Goal: Information Seeking & Learning: Learn about a topic

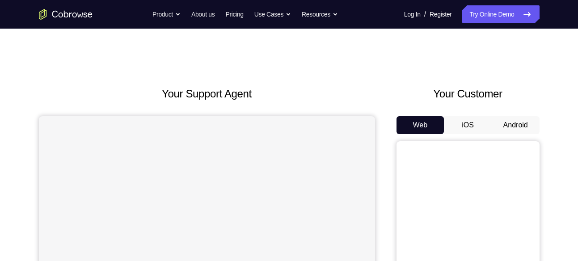
click at [532, 131] on button "Android" at bounding box center [516, 125] width 48 height 18
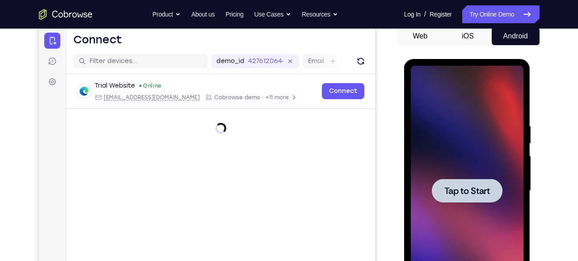
scroll to position [110, 0]
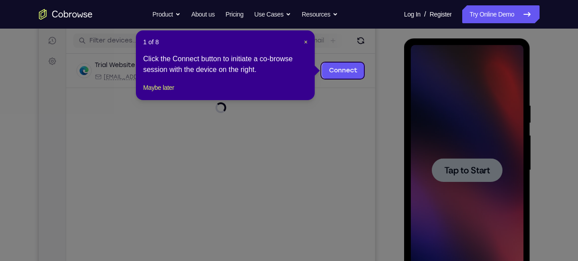
click at [482, 135] on div at bounding box center [467, 170] width 113 height 250
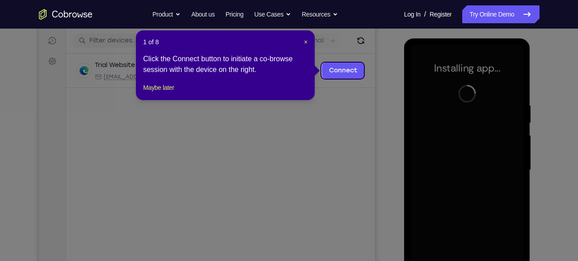
click at [301, 41] on header "1 of 8 ×" at bounding box center [225, 42] width 164 height 9
click at [304, 41] on span "×" at bounding box center [306, 41] width 4 height 7
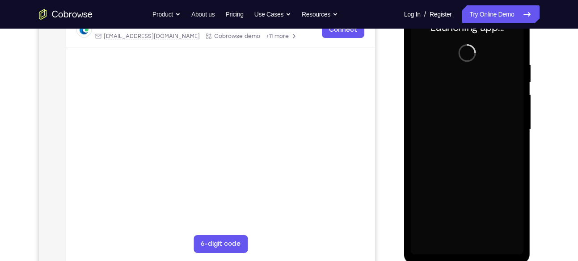
scroll to position [151, 0]
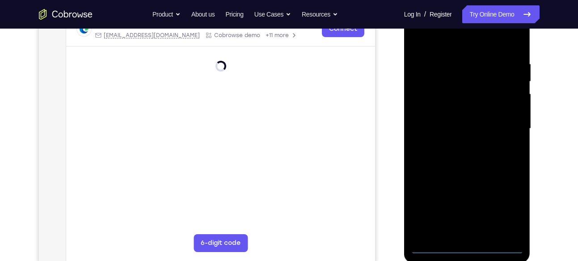
click at [467, 248] on div at bounding box center [467, 129] width 113 height 250
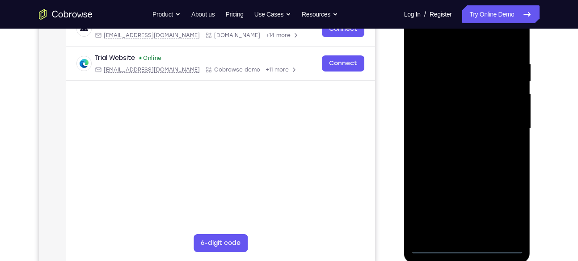
click at [499, 204] on div at bounding box center [467, 129] width 113 height 250
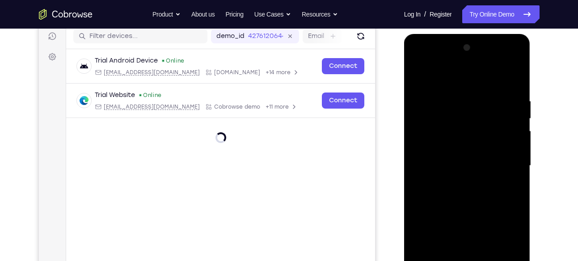
scroll to position [113, 0]
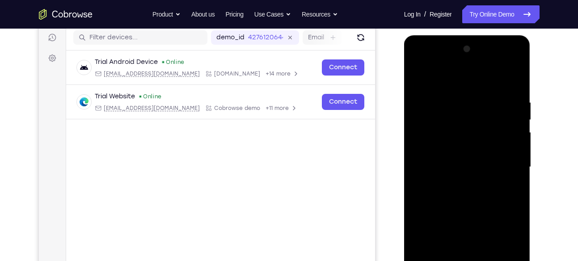
click at [424, 59] on div at bounding box center [467, 167] width 113 height 250
click at [508, 170] on div at bounding box center [467, 167] width 113 height 250
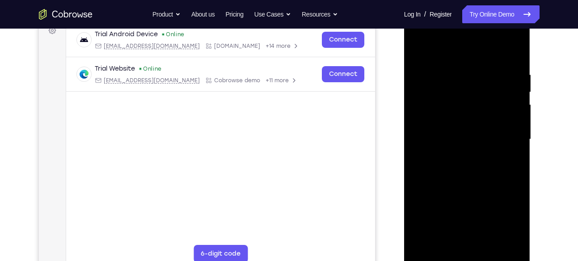
scroll to position [142, 0]
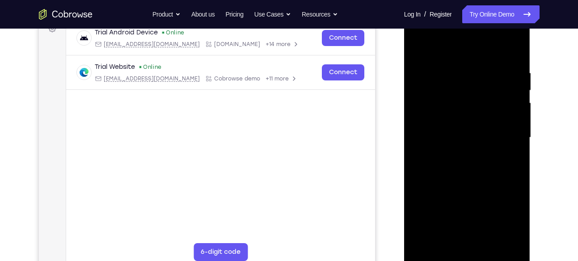
click at [476, 243] on div at bounding box center [467, 138] width 113 height 250
click at [449, 128] on div at bounding box center [467, 138] width 113 height 250
click at [437, 123] on div at bounding box center [467, 138] width 113 height 250
click at [427, 137] on div at bounding box center [467, 138] width 113 height 250
click at [432, 167] on div at bounding box center [467, 138] width 113 height 250
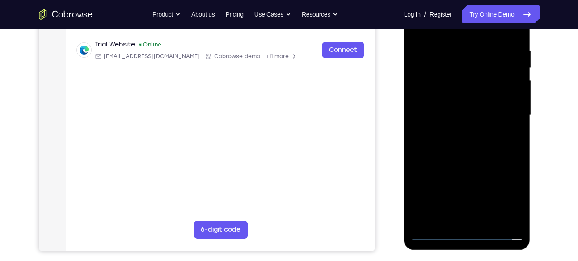
scroll to position [165, 0]
click at [469, 139] on div at bounding box center [467, 115] width 113 height 250
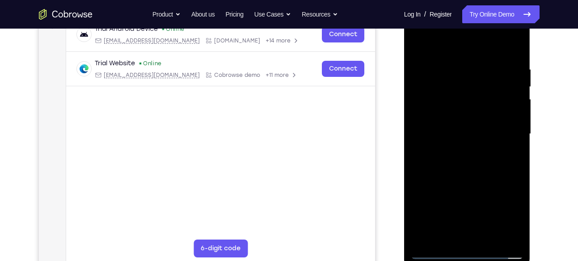
click at [518, 54] on div at bounding box center [467, 134] width 113 height 250
click at [509, 48] on div at bounding box center [467, 134] width 113 height 250
click at [519, 42] on div at bounding box center [467, 134] width 113 height 250
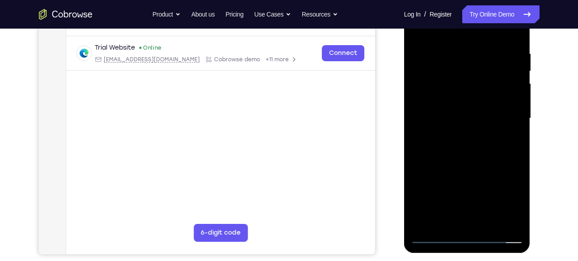
scroll to position [161, 0]
click at [447, 77] on div at bounding box center [467, 119] width 113 height 250
drag, startPoint x: 463, startPoint y: 178, endPoint x: 465, endPoint y: 129, distance: 48.8
click at [465, 129] on div at bounding box center [467, 119] width 113 height 250
drag, startPoint x: 465, startPoint y: 129, endPoint x: 453, endPoint y: 192, distance: 63.8
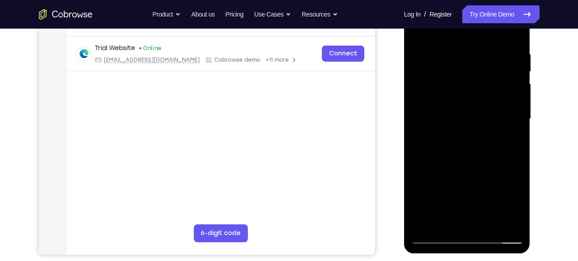
click at [453, 192] on div at bounding box center [467, 119] width 113 height 250
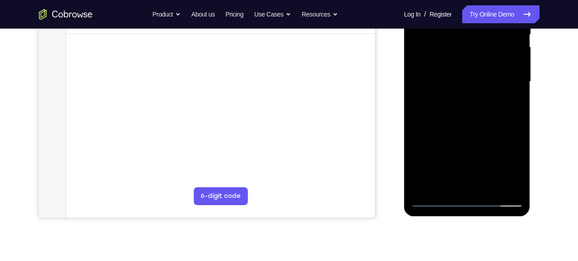
scroll to position [230, 0]
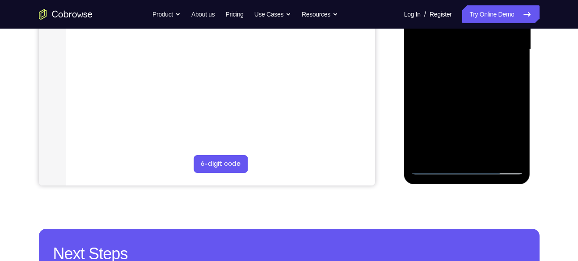
drag, startPoint x: 484, startPoint y: 105, endPoint x: 488, endPoint y: 63, distance: 42.1
click at [488, 63] on div at bounding box center [467, 49] width 113 height 250
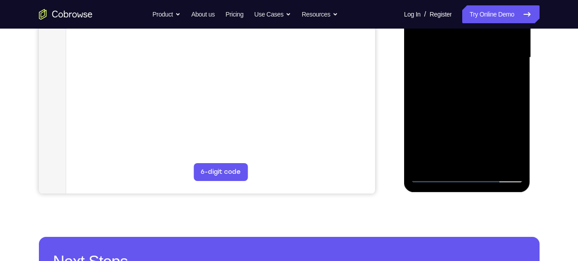
scroll to position [206, 0]
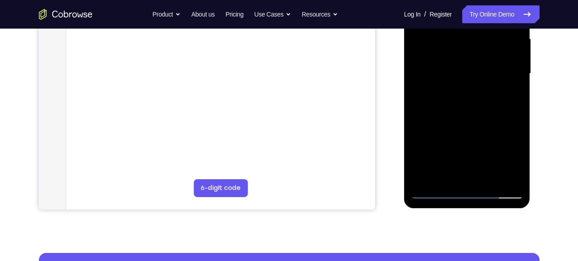
click at [434, 100] on div at bounding box center [467, 74] width 113 height 250
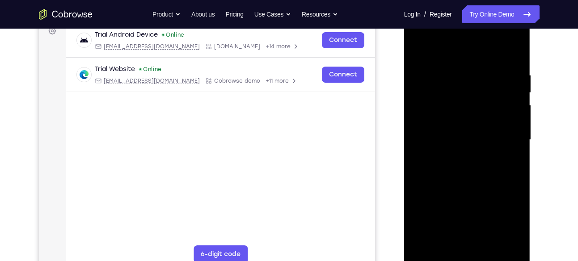
scroll to position [138, 0]
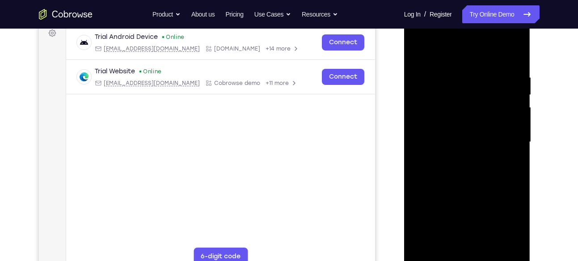
click at [418, 52] on div at bounding box center [467, 142] width 113 height 250
drag, startPoint x: 478, startPoint y: 185, endPoint x: 479, endPoint y: 106, distance: 78.7
click at [479, 106] on div at bounding box center [467, 142] width 113 height 250
click at [494, 101] on div at bounding box center [467, 142] width 113 height 250
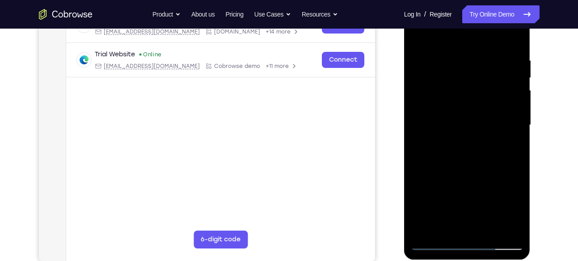
scroll to position [159, 0]
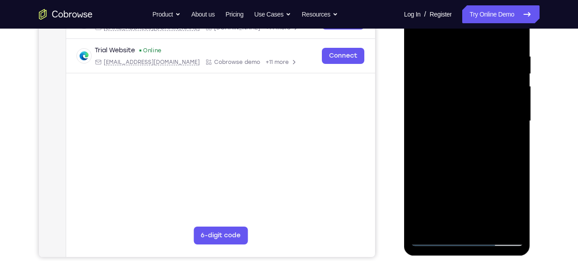
click at [518, 71] on div at bounding box center [467, 121] width 113 height 250
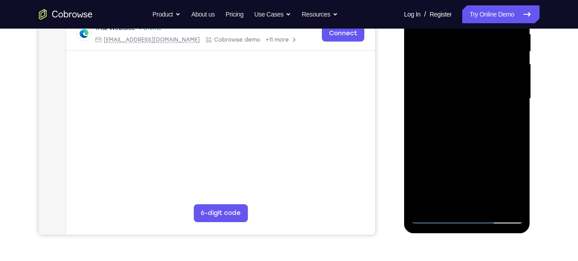
scroll to position [182, 0]
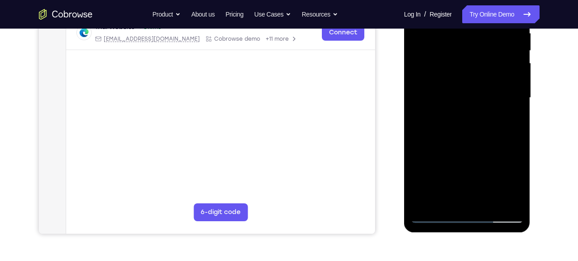
click at [425, 202] on div at bounding box center [467, 98] width 113 height 250
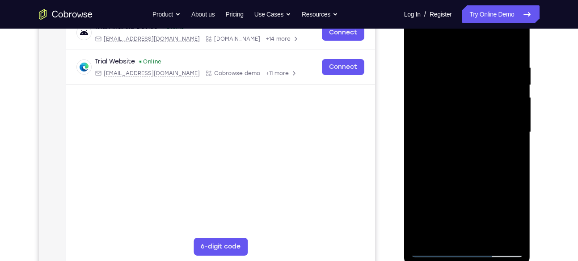
scroll to position [145, 0]
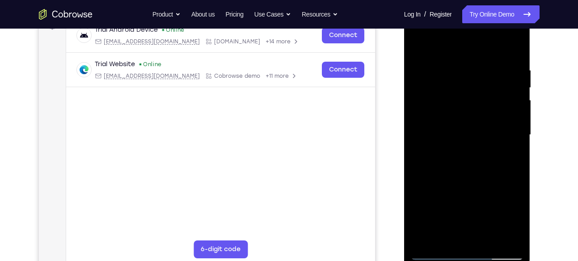
click at [519, 43] on div at bounding box center [467, 135] width 113 height 250
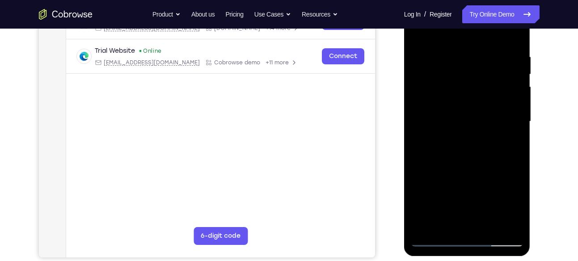
scroll to position [158, 0]
click at [470, 52] on div at bounding box center [467, 122] width 113 height 250
drag, startPoint x: 451, startPoint y: 175, endPoint x: 457, endPoint y: 73, distance: 102.1
click at [457, 73] on div at bounding box center [467, 122] width 113 height 250
drag, startPoint x: 459, startPoint y: 201, endPoint x: 460, endPoint y: 113, distance: 88.1
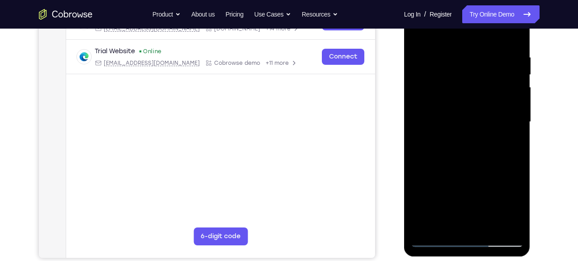
click at [460, 113] on div at bounding box center [467, 122] width 113 height 250
drag, startPoint x: 451, startPoint y: 192, endPoint x: 451, endPoint y: 137, distance: 54.5
click at [451, 137] on div at bounding box center [467, 122] width 113 height 250
click at [482, 139] on div at bounding box center [467, 122] width 113 height 250
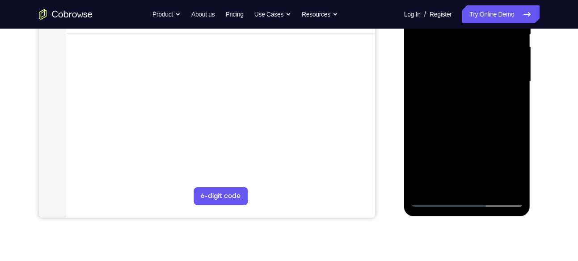
scroll to position [198, 0]
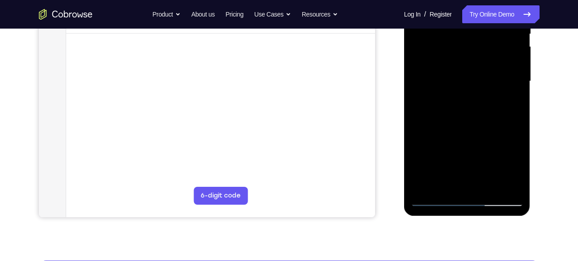
click at [489, 188] on div at bounding box center [467, 81] width 113 height 250
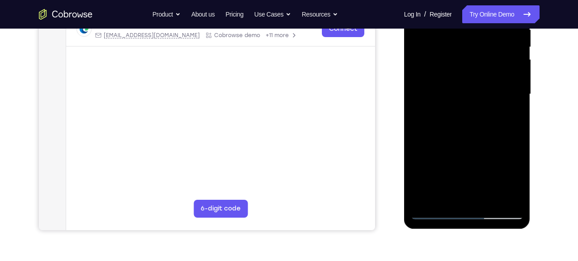
scroll to position [189, 0]
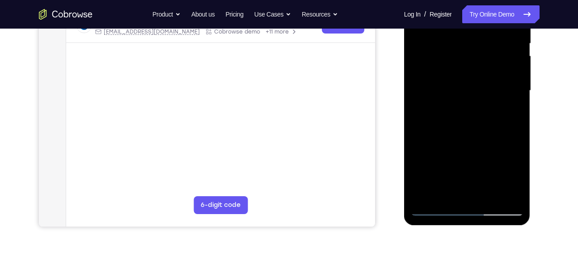
click at [464, 137] on div at bounding box center [467, 91] width 113 height 250
click at [479, 75] on div at bounding box center [467, 91] width 113 height 250
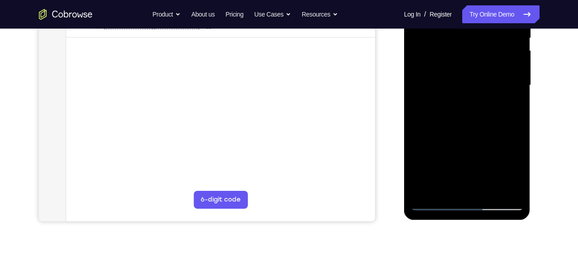
scroll to position [195, 0]
click at [456, 134] on div at bounding box center [467, 85] width 113 height 250
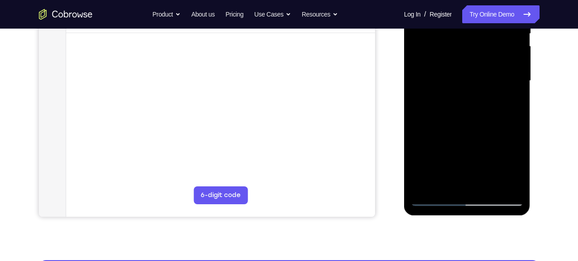
scroll to position [200, 0]
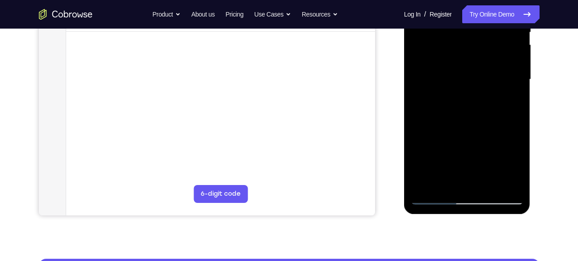
click at [514, 158] on div at bounding box center [467, 79] width 113 height 250
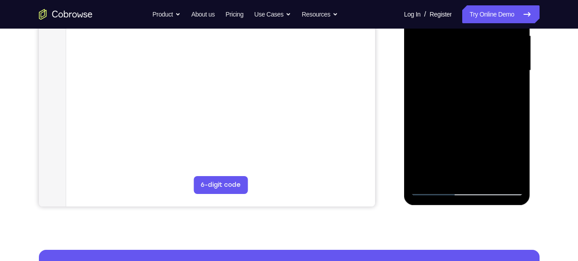
scroll to position [213, 0]
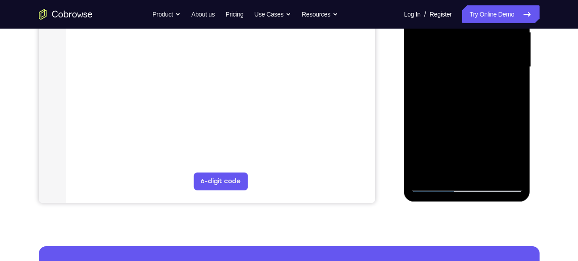
click at [439, 146] on div at bounding box center [467, 67] width 113 height 250
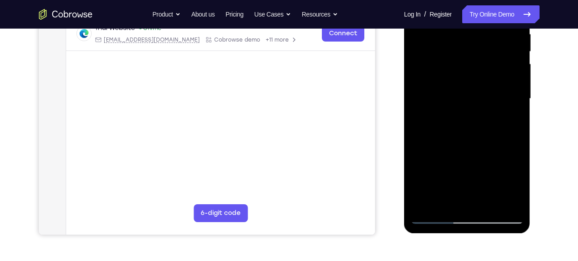
scroll to position [178, 0]
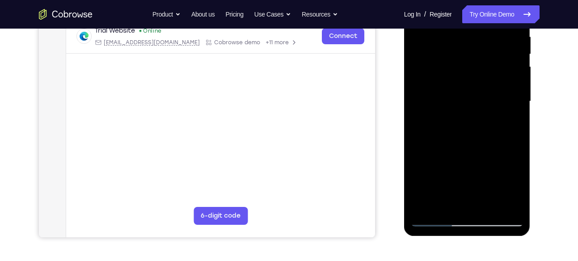
click at [503, 128] on div at bounding box center [467, 101] width 113 height 250
click at [485, 202] on div at bounding box center [467, 101] width 113 height 250
click at [491, 207] on div at bounding box center [467, 101] width 113 height 250
click at [458, 101] on div at bounding box center [467, 101] width 113 height 250
click at [511, 120] on div at bounding box center [467, 101] width 113 height 250
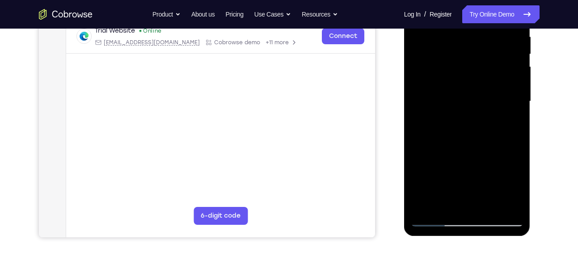
click at [445, 204] on div at bounding box center [467, 101] width 113 height 250
click at [491, 164] on div at bounding box center [467, 101] width 113 height 250
click at [507, 118] on div at bounding box center [467, 101] width 113 height 250
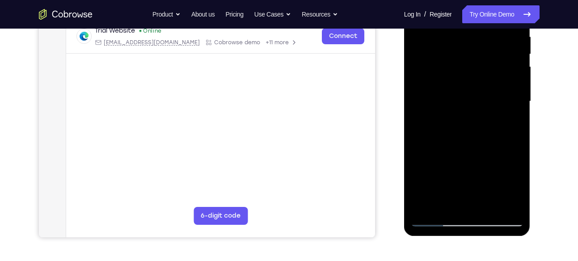
scroll to position [144, 0]
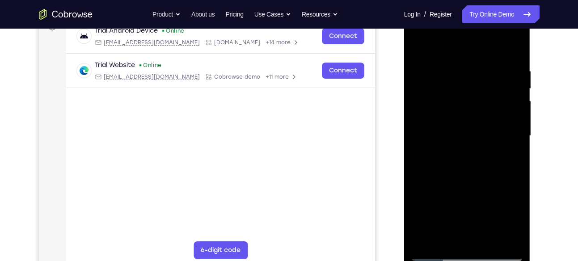
click at [419, 47] on div at bounding box center [467, 136] width 113 height 250
drag, startPoint x: 461, startPoint y: 200, endPoint x: 468, endPoint y: 147, distance: 53.6
click at [468, 147] on div at bounding box center [467, 136] width 113 height 250
click at [471, 114] on div at bounding box center [467, 136] width 113 height 250
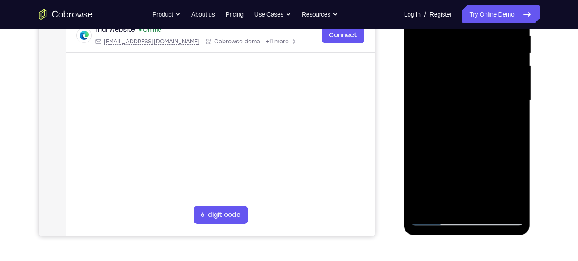
scroll to position [181, 0]
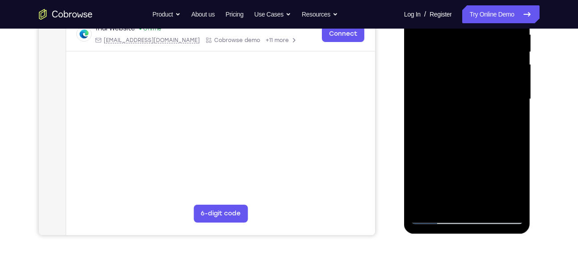
click at [443, 201] on div at bounding box center [467, 99] width 113 height 250
click at [491, 169] on div at bounding box center [467, 99] width 113 height 250
click at [513, 114] on div at bounding box center [467, 99] width 113 height 250
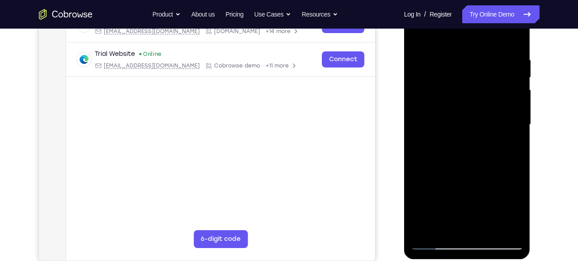
scroll to position [153, 0]
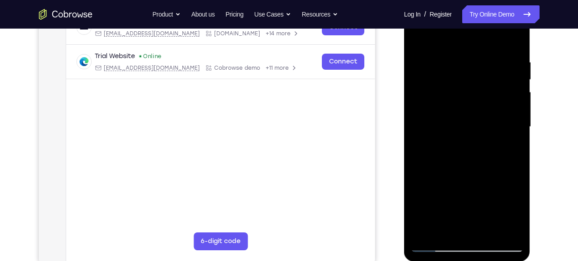
click at [420, 41] on div at bounding box center [467, 127] width 113 height 250
click at [422, 33] on div at bounding box center [467, 127] width 113 height 250
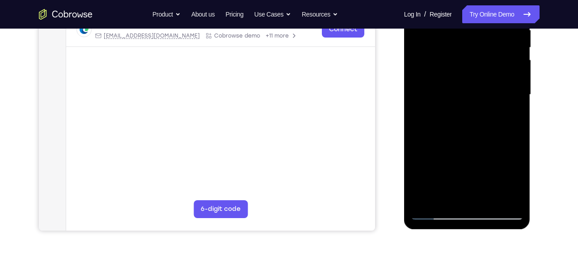
scroll to position [179, 0]
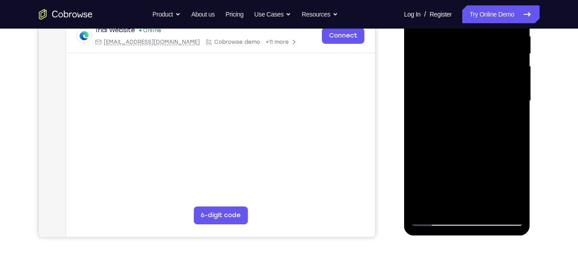
drag, startPoint x: 447, startPoint y: 160, endPoint x: 448, endPoint y: 78, distance: 81.8
click at [448, 78] on div at bounding box center [467, 101] width 113 height 250
click at [467, 171] on div at bounding box center [467, 101] width 113 height 250
click at [418, 140] on div at bounding box center [467, 101] width 113 height 250
drag, startPoint x: 461, startPoint y: 174, endPoint x: 468, endPoint y: 85, distance: 89.7
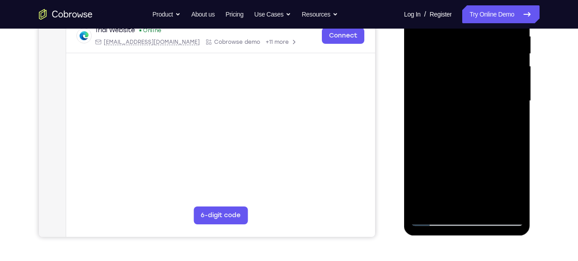
click at [468, 85] on div at bounding box center [467, 101] width 113 height 250
drag, startPoint x: 480, startPoint y: 176, endPoint x: 480, endPoint y: 108, distance: 67.9
click at [480, 108] on div at bounding box center [467, 101] width 113 height 250
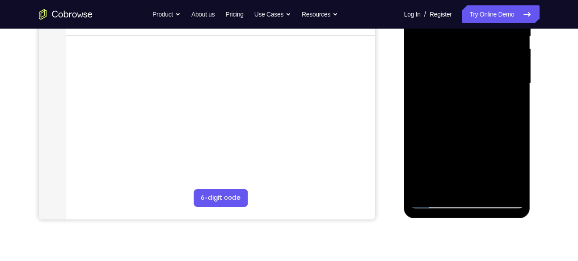
scroll to position [198, 0]
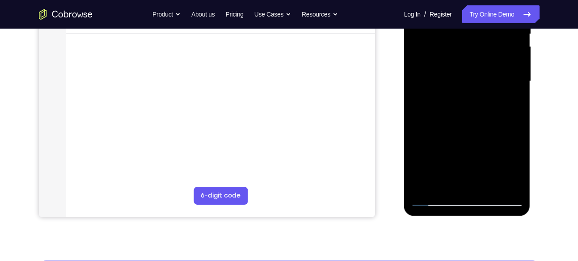
drag, startPoint x: 478, startPoint y: 159, endPoint x: 481, endPoint y: 83, distance: 75.6
click at [481, 83] on div at bounding box center [467, 81] width 113 height 250
drag, startPoint x: 484, startPoint y: 152, endPoint x: 484, endPoint y: 91, distance: 60.8
click at [484, 91] on div at bounding box center [467, 81] width 113 height 250
drag, startPoint x: 494, startPoint y: 61, endPoint x: 480, endPoint y: 148, distance: 87.9
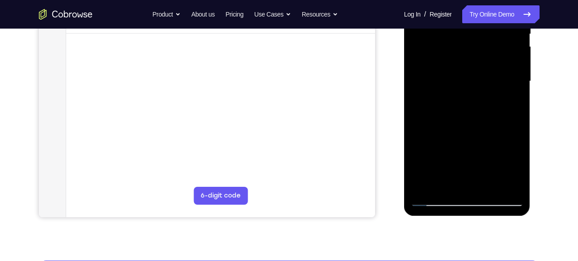
click at [480, 148] on div at bounding box center [467, 81] width 113 height 250
drag, startPoint x: 483, startPoint y: 80, endPoint x: 480, endPoint y: 112, distance: 31.8
click at [480, 112] on div at bounding box center [467, 81] width 113 height 250
click at [418, 154] on div at bounding box center [467, 81] width 113 height 250
drag, startPoint x: 468, startPoint y: 159, endPoint x: 468, endPoint y: 153, distance: 5.4
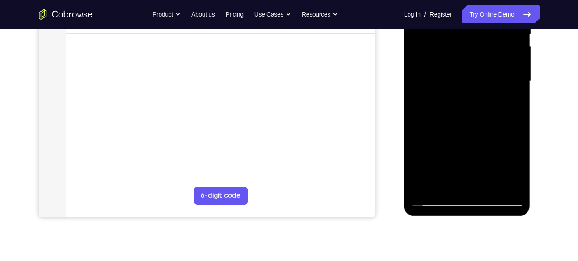
click at [468, 153] on div at bounding box center [467, 81] width 113 height 250
click at [419, 142] on div at bounding box center [467, 81] width 113 height 250
click at [491, 63] on div at bounding box center [467, 81] width 113 height 250
drag, startPoint x: 482, startPoint y: 161, endPoint x: 481, endPoint y: 65, distance: 96.5
click at [481, 65] on div at bounding box center [467, 81] width 113 height 250
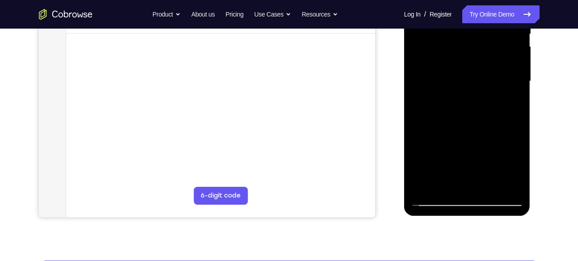
drag, startPoint x: 478, startPoint y: 158, endPoint x: 484, endPoint y: 110, distance: 48.7
click at [484, 110] on div at bounding box center [467, 81] width 113 height 250
drag, startPoint x: 481, startPoint y: 152, endPoint x: 478, endPoint y: 76, distance: 76.0
click at [478, 76] on div at bounding box center [467, 81] width 113 height 250
drag, startPoint x: 478, startPoint y: 161, endPoint x: 489, endPoint y: 69, distance: 92.4
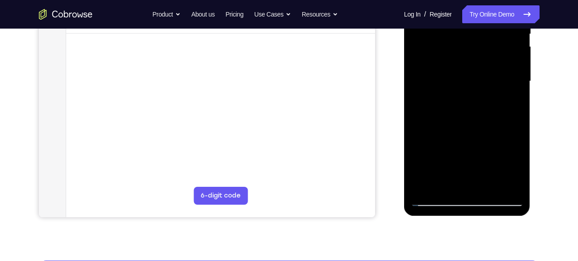
click at [489, 69] on div at bounding box center [467, 81] width 113 height 250
drag, startPoint x: 487, startPoint y: 161, endPoint x: 502, endPoint y: 80, distance: 82.3
click at [502, 80] on div at bounding box center [467, 81] width 113 height 250
drag, startPoint x: 481, startPoint y: 152, endPoint x: 481, endPoint y: 51, distance: 100.1
click at [481, 51] on div at bounding box center [467, 81] width 113 height 250
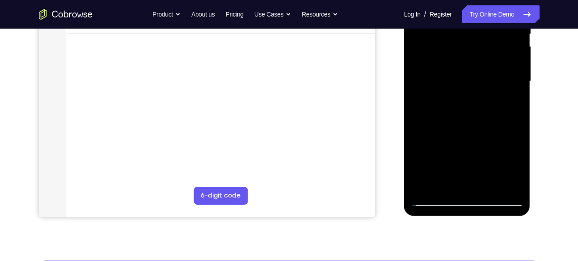
drag, startPoint x: 485, startPoint y: 162, endPoint x: 484, endPoint y: 46, distance: 115.8
click at [484, 46] on div at bounding box center [467, 81] width 113 height 250
drag, startPoint x: 481, startPoint y: 158, endPoint x: 480, endPoint y: 83, distance: 75.1
click at [480, 83] on div at bounding box center [467, 81] width 113 height 250
drag, startPoint x: 477, startPoint y: 156, endPoint x: 451, endPoint y: 44, distance: 114.8
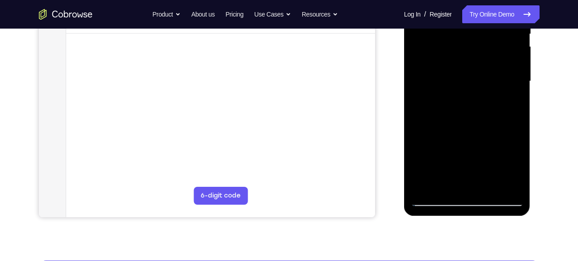
click at [451, 44] on div at bounding box center [467, 81] width 113 height 250
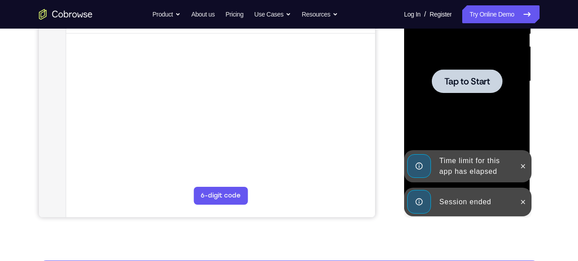
click at [514, 195] on div "Session ended" at bounding box center [460, 202] width 110 height 29
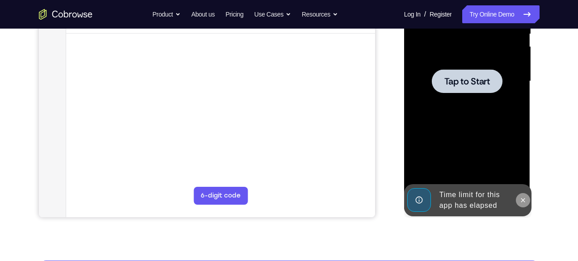
click at [521, 198] on icon at bounding box center [522, 200] width 7 height 7
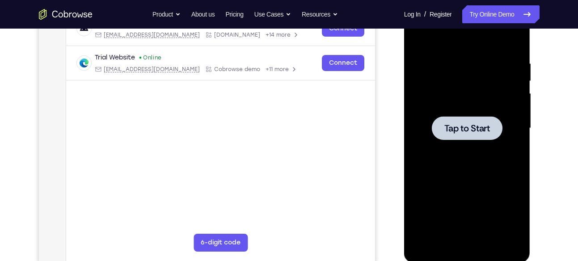
click at [477, 147] on div at bounding box center [467, 128] width 113 height 250
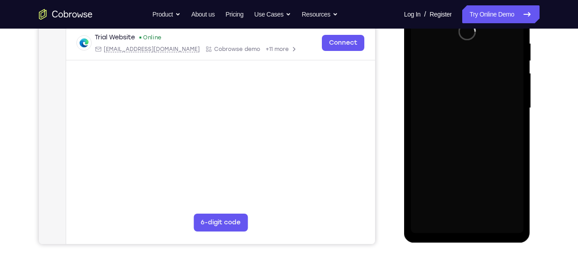
scroll to position [172, 0]
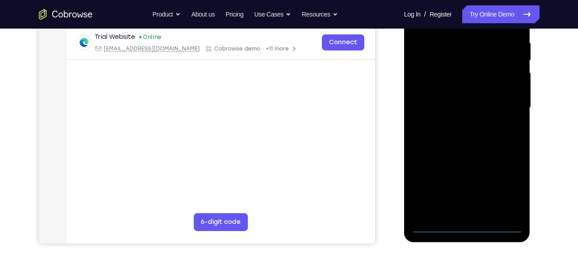
click at [465, 225] on div at bounding box center [467, 108] width 113 height 250
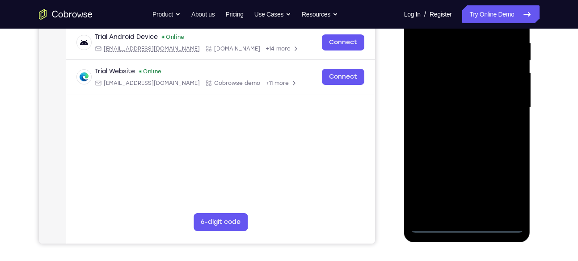
click at [507, 188] on div at bounding box center [467, 108] width 113 height 250
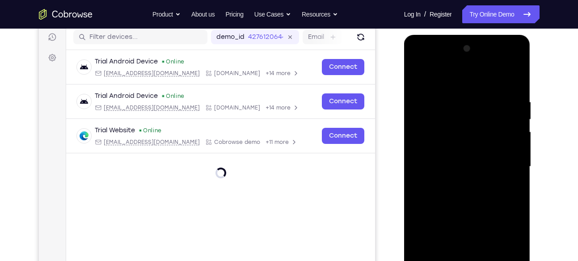
scroll to position [112, 0]
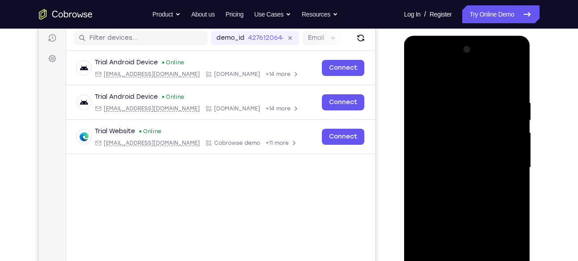
click at [421, 60] on div at bounding box center [467, 167] width 113 height 250
click at [504, 171] on div at bounding box center [467, 167] width 113 height 250
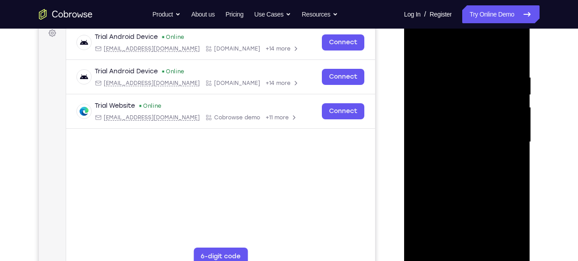
scroll to position [138, 0]
click at [460, 157] on div at bounding box center [467, 142] width 113 height 250
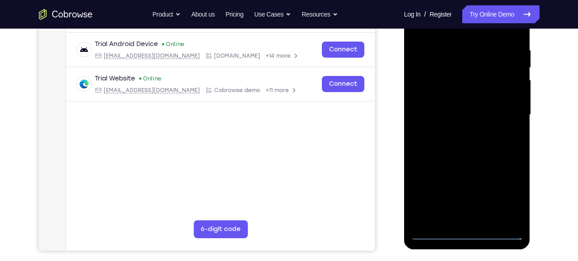
scroll to position [165, 0]
click at [466, 102] on div at bounding box center [467, 114] width 113 height 250
click at [449, 101] on div at bounding box center [467, 114] width 113 height 250
click at [440, 112] on div at bounding box center [467, 114] width 113 height 250
click at [433, 140] on div at bounding box center [467, 114] width 113 height 250
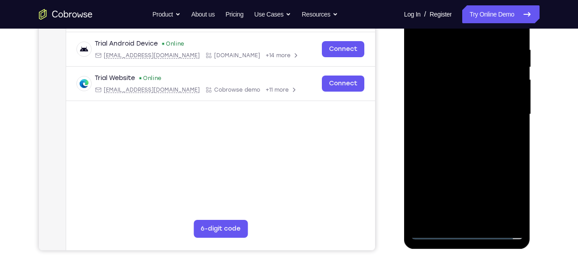
click at [433, 140] on div at bounding box center [467, 114] width 113 height 250
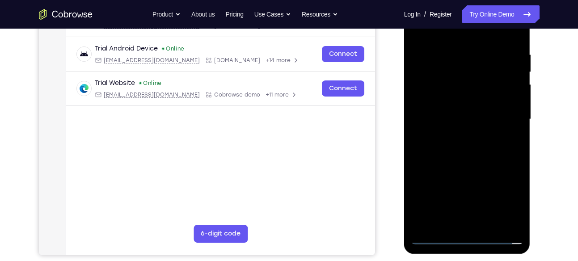
scroll to position [158, 0]
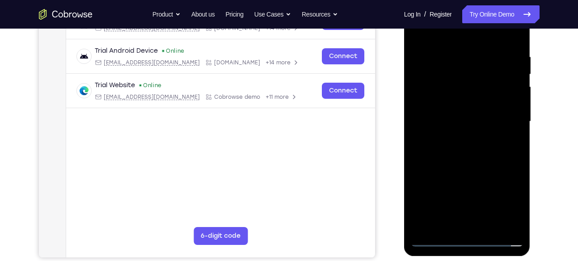
click at [463, 162] on div at bounding box center [467, 121] width 113 height 250
click at [491, 229] on div at bounding box center [467, 121] width 113 height 250
click at [452, 168] on div at bounding box center [467, 121] width 113 height 250
click at [421, 30] on div at bounding box center [467, 121] width 113 height 250
click at [516, 30] on div at bounding box center [467, 121] width 113 height 250
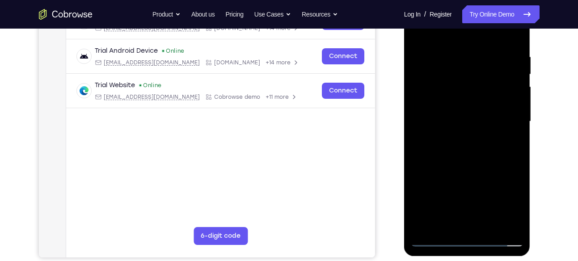
click at [417, 31] on div at bounding box center [467, 121] width 113 height 250
click at [489, 223] on div at bounding box center [467, 121] width 113 height 250
click at [458, 145] on div at bounding box center [467, 121] width 113 height 250
click at [493, 162] on div at bounding box center [467, 121] width 113 height 250
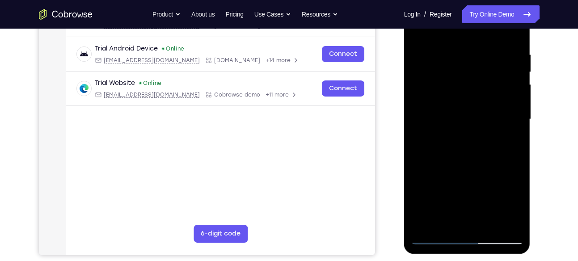
scroll to position [143, 0]
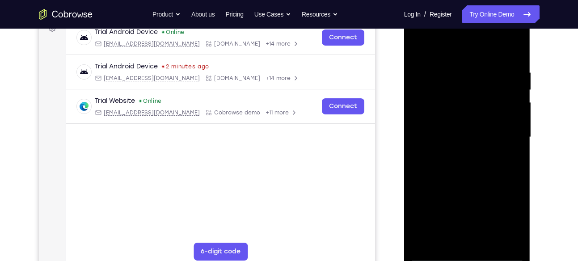
click at [418, 48] on div at bounding box center [467, 137] width 113 height 250
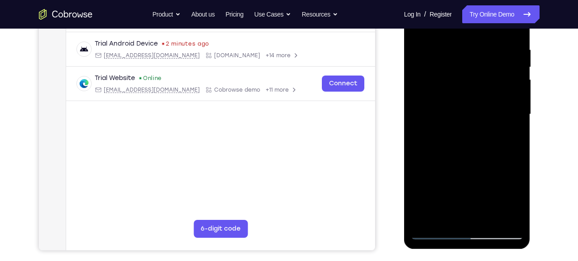
scroll to position [166, 0]
drag, startPoint x: 460, startPoint y: 179, endPoint x: 456, endPoint y: 111, distance: 68.0
click at [456, 111] on div at bounding box center [467, 114] width 113 height 250
drag, startPoint x: 470, startPoint y: 175, endPoint x: 467, endPoint y: 111, distance: 64.0
click at [467, 111] on div at bounding box center [467, 114] width 113 height 250
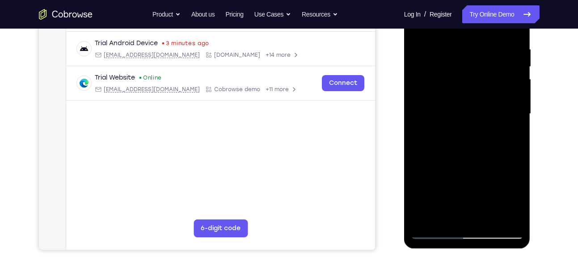
drag, startPoint x: 462, startPoint y: 187, endPoint x: 462, endPoint y: 117, distance: 70.6
click at [462, 117] on div at bounding box center [467, 114] width 113 height 250
drag, startPoint x: 457, startPoint y: 185, endPoint x: 457, endPoint y: 108, distance: 76.9
click at [457, 108] on div at bounding box center [467, 114] width 113 height 250
drag, startPoint x: 458, startPoint y: 168, endPoint x: 459, endPoint y: 101, distance: 67.5
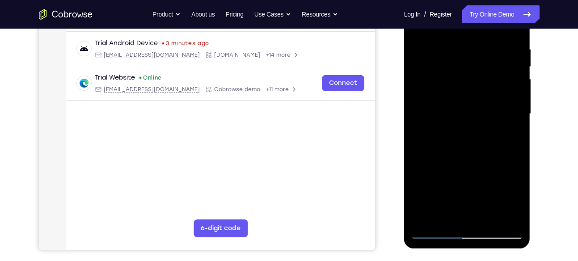
click at [459, 101] on div at bounding box center [467, 114] width 113 height 250
drag, startPoint x: 469, startPoint y: 199, endPoint x: 474, endPoint y: 111, distance: 88.2
click at [474, 111] on div at bounding box center [467, 114] width 113 height 250
drag, startPoint x: 468, startPoint y: 160, endPoint x: 468, endPoint y: 53, distance: 107.3
click at [468, 53] on div at bounding box center [467, 114] width 113 height 250
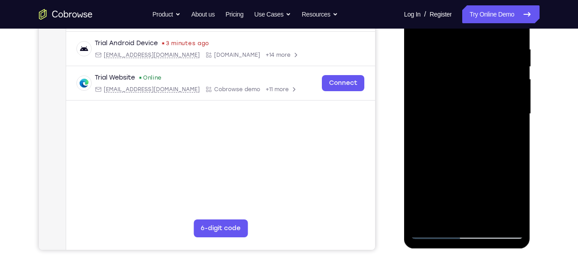
drag, startPoint x: 468, startPoint y: 173, endPoint x: 463, endPoint y: 96, distance: 77.5
click at [463, 96] on div at bounding box center [467, 114] width 113 height 250
drag, startPoint x: 454, startPoint y: 176, endPoint x: 455, endPoint y: 82, distance: 94.3
click at [455, 82] on div at bounding box center [467, 114] width 113 height 250
drag, startPoint x: 459, startPoint y: 182, endPoint x: 459, endPoint y: 127, distance: 55.4
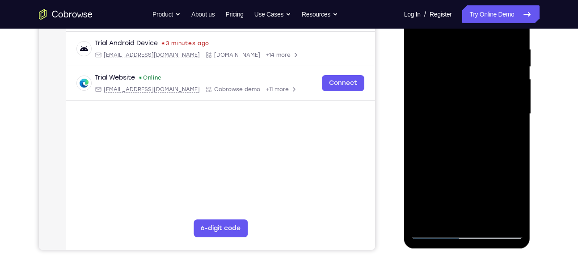
click at [459, 127] on div at bounding box center [467, 114] width 113 height 250
drag, startPoint x: 461, startPoint y: 199, endPoint x: 450, endPoint y: 88, distance: 111.9
click at [450, 88] on div at bounding box center [467, 114] width 113 height 250
drag, startPoint x: 468, startPoint y: 167, endPoint x: 463, endPoint y: 110, distance: 56.9
click at [463, 110] on div at bounding box center [467, 114] width 113 height 250
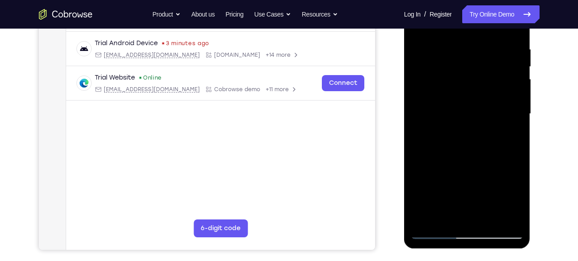
drag, startPoint x: 464, startPoint y: 198, endPoint x: 464, endPoint y: 119, distance: 79.6
click at [464, 119] on div at bounding box center [467, 114] width 113 height 250
drag, startPoint x: 447, startPoint y: 181, endPoint x: 444, endPoint y: 105, distance: 75.6
click at [444, 105] on div at bounding box center [467, 114] width 113 height 250
click at [426, 219] on div at bounding box center [467, 114] width 113 height 250
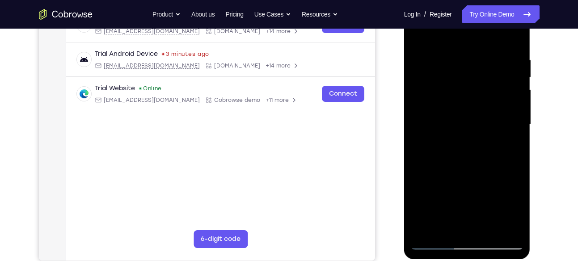
scroll to position [155, 0]
click at [458, 61] on div at bounding box center [467, 125] width 113 height 250
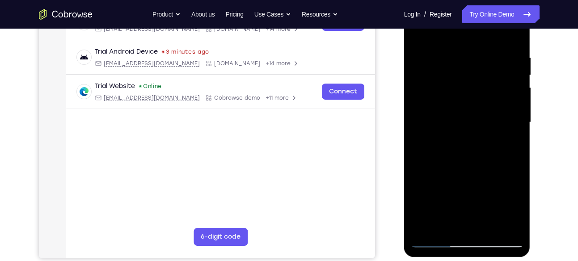
scroll to position [170, 0]
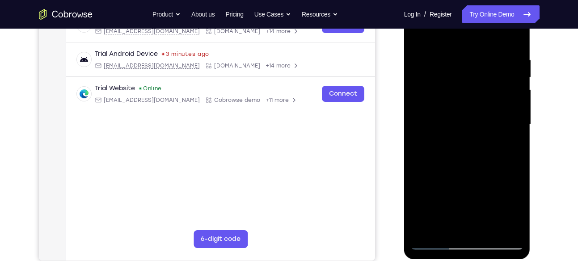
click at [507, 114] on div at bounding box center [467, 125] width 113 height 250
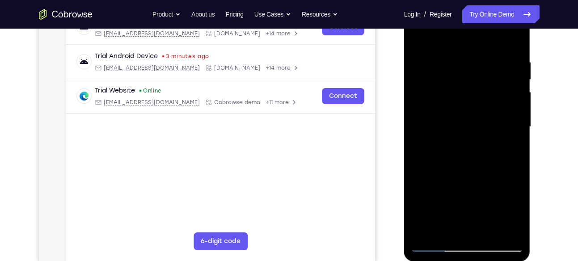
scroll to position [152, 0]
click at [510, 133] on div at bounding box center [467, 127] width 113 height 250
drag, startPoint x: 436, startPoint y: 135, endPoint x: 480, endPoint y: 148, distance: 46.1
click at [480, 148] on div at bounding box center [467, 127] width 113 height 250
click at [501, 232] on div at bounding box center [467, 127] width 113 height 250
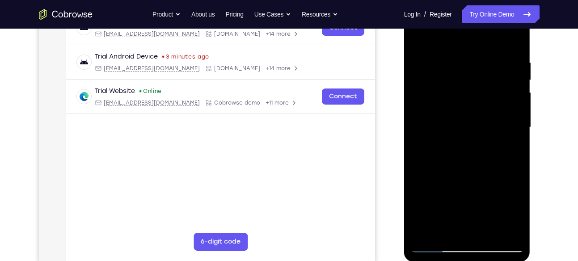
click at [502, 153] on div at bounding box center [467, 127] width 113 height 250
drag, startPoint x: 507, startPoint y: 133, endPoint x: 439, endPoint y: 141, distance: 68.4
click at [439, 141] on div at bounding box center [467, 127] width 113 height 250
click at [509, 100] on div at bounding box center [467, 127] width 113 height 250
drag, startPoint x: 509, startPoint y: 100, endPoint x: 453, endPoint y: 91, distance: 56.1
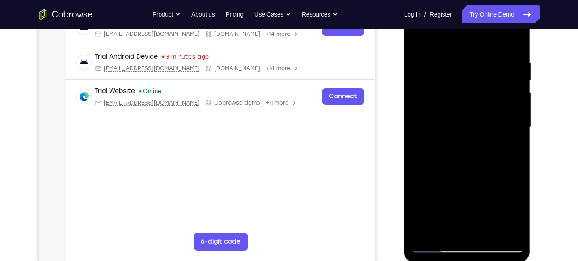
click at [453, 91] on div at bounding box center [467, 127] width 113 height 250
click at [510, 84] on div at bounding box center [467, 127] width 113 height 250
click at [510, 82] on div at bounding box center [467, 127] width 113 height 250
click at [430, 144] on div at bounding box center [467, 127] width 113 height 250
click at [457, 232] on div at bounding box center [467, 127] width 113 height 250
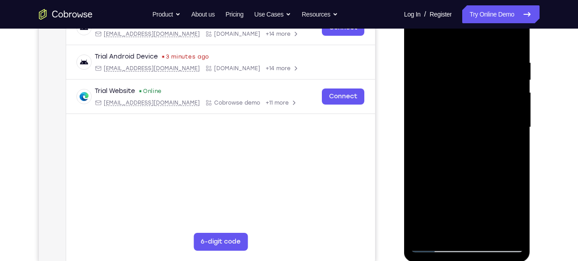
click at [445, 229] on div at bounding box center [467, 127] width 113 height 250
click at [477, 161] on div at bounding box center [467, 127] width 113 height 250
drag, startPoint x: 473, startPoint y: 216, endPoint x: 467, endPoint y: 158, distance: 58.9
click at [467, 158] on div at bounding box center [467, 127] width 113 height 250
drag, startPoint x: 444, startPoint y: 185, endPoint x: 443, endPoint y: 216, distance: 31.3
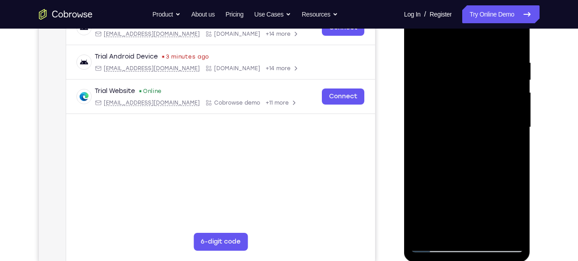
click at [443, 216] on div at bounding box center [467, 127] width 113 height 250
drag, startPoint x: 423, startPoint y: 173, endPoint x: 424, endPoint y: 212, distance: 39.8
click at [424, 212] on div at bounding box center [467, 127] width 113 height 250
click at [416, 184] on div at bounding box center [467, 127] width 113 height 250
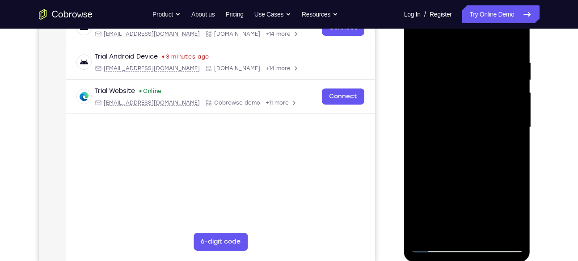
click at [416, 184] on div at bounding box center [467, 127] width 113 height 250
click at [482, 114] on div at bounding box center [467, 127] width 113 height 250
click at [484, 227] on div at bounding box center [467, 127] width 113 height 250
click at [509, 229] on div at bounding box center [467, 127] width 113 height 250
drag, startPoint x: 509, startPoint y: 148, endPoint x: 449, endPoint y: 153, distance: 60.1
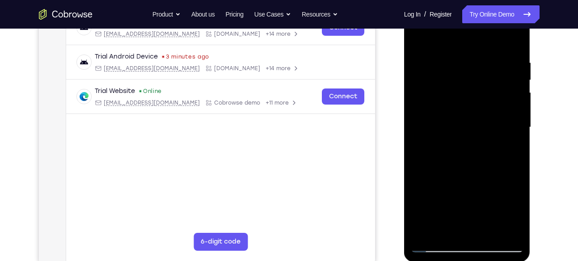
click at [449, 153] on div at bounding box center [467, 127] width 113 height 250
drag, startPoint x: 498, startPoint y: 121, endPoint x: 450, endPoint y: 130, distance: 48.6
click at [450, 130] on div at bounding box center [467, 127] width 113 height 250
drag, startPoint x: 509, startPoint y: 107, endPoint x: 467, endPoint y: 110, distance: 41.7
click at [467, 110] on div at bounding box center [467, 127] width 113 height 250
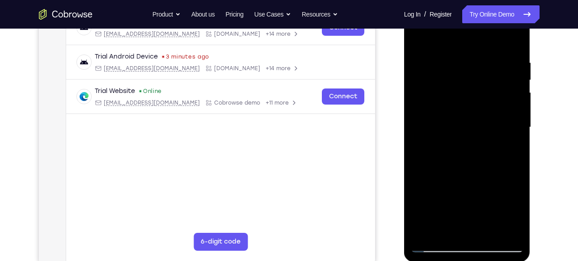
click at [501, 99] on div at bounding box center [467, 127] width 113 height 250
click at [510, 98] on div at bounding box center [467, 127] width 113 height 250
click at [510, 84] on div at bounding box center [467, 127] width 113 height 250
click at [423, 121] on div at bounding box center [467, 127] width 113 height 250
click at [507, 109] on div at bounding box center [467, 127] width 113 height 250
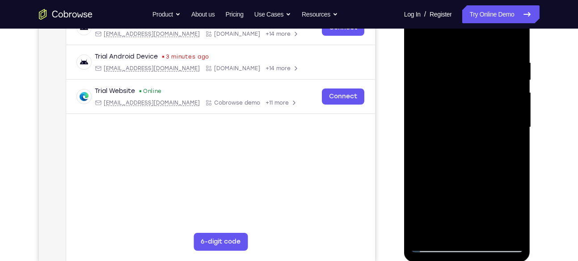
click at [507, 109] on div at bounding box center [467, 127] width 113 height 250
click at [424, 135] on div at bounding box center [467, 127] width 113 height 250
click at [420, 127] on div at bounding box center [467, 127] width 113 height 250
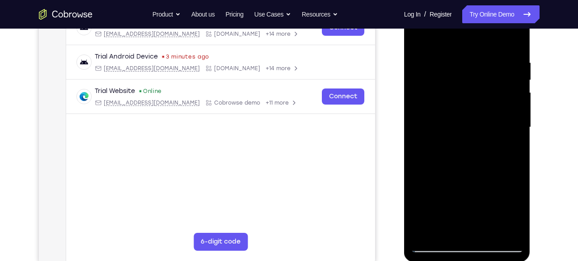
drag, startPoint x: 502, startPoint y: 95, endPoint x: 463, endPoint y: 105, distance: 39.7
click at [463, 105] on div at bounding box center [467, 127] width 113 height 250
drag, startPoint x: 509, startPoint y: 118, endPoint x: 444, endPoint y: 129, distance: 66.1
click at [444, 129] on div at bounding box center [467, 127] width 113 height 250
click at [499, 97] on div at bounding box center [467, 127] width 113 height 250
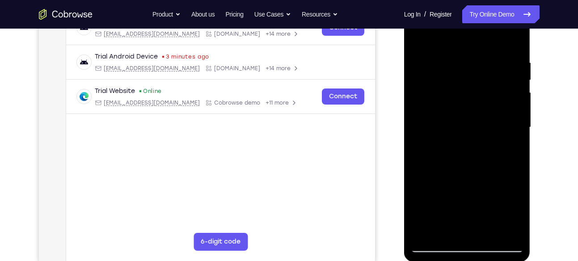
click at [512, 89] on div at bounding box center [467, 127] width 113 height 250
click at [509, 103] on div at bounding box center [467, 127] width 113 height 250
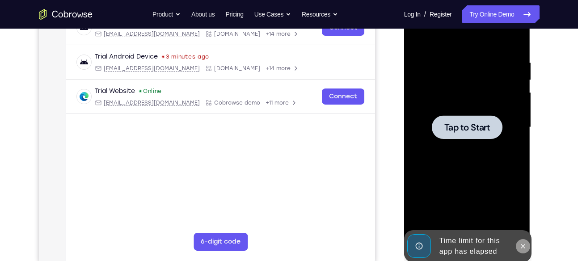
click at [525, 243] on icon at bounding box center [522, 246] width 7 height 7
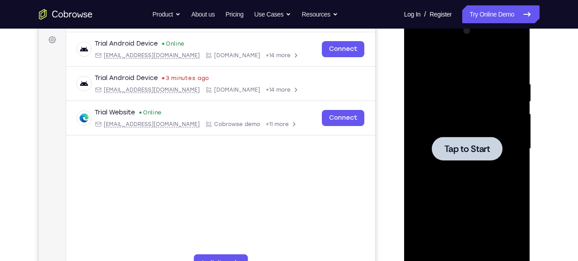
scroll to position [130, 0]
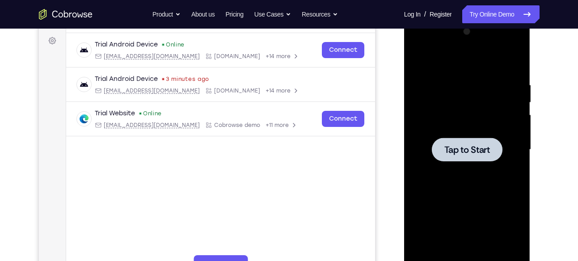
click at [467, 139] on div at bounding box center [467, 150] width 71 height 24
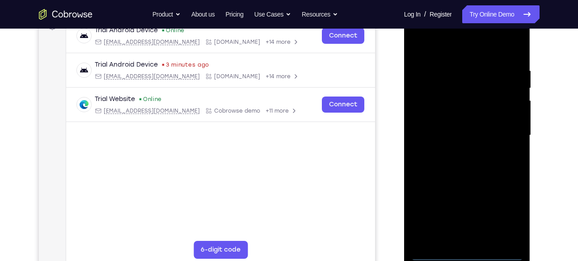
scroll to position [144, 0]
click at [471, 253] on div at bounding box center [467, 136] width 113 height 250
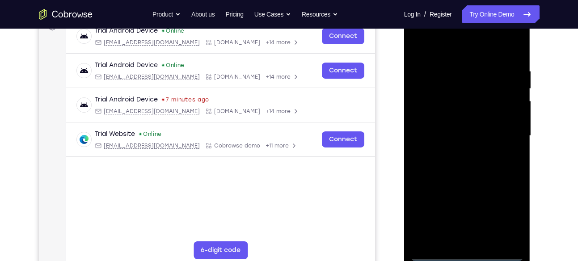
click at [506, 219] on div at bounding box center [467, 136] width 113 height 250
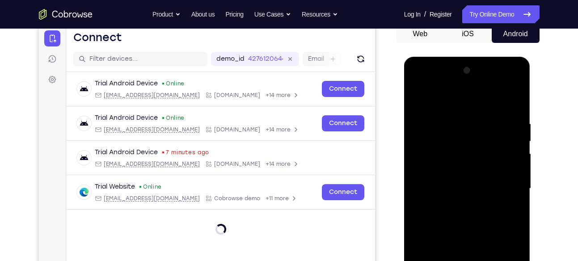
scroll to position [86, 0]
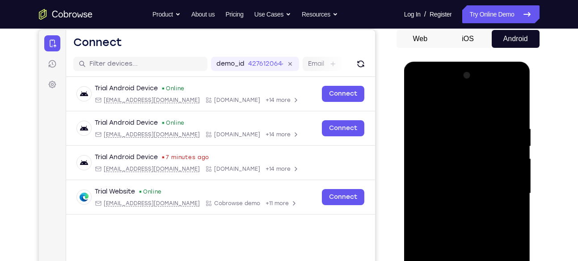
click at [429, 87] on div at bounding box center [467, 193] width 113 height 250
click at [504, 195] on div at bounding box center [467, 193] width 113 height 250
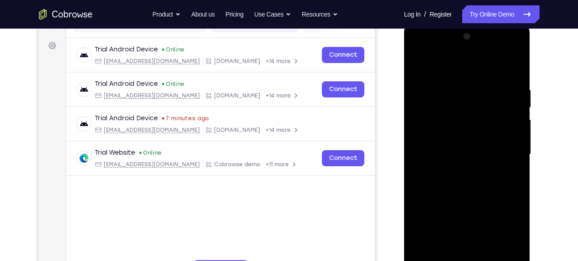
scroll to position [126, 0]
click at [459, 169] on div at bounding box center [467, 154] width 113 height 250
click at [457, 145] on div at bounding box center [467, 154] width 113 height 250
click at [431, 134] on div at bounding box center [467, 154] width 113 height 250
click at [431, 154] on div at bounding box center [467, 154] width 113 height 250
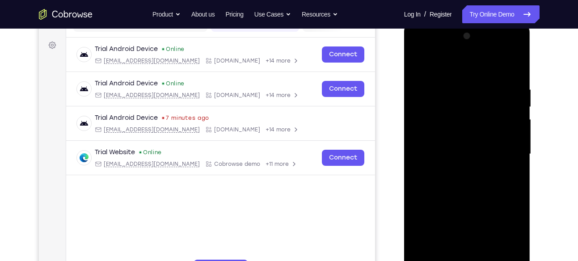
click at [439, 183] on div at bounding box center [467, 154] width 113 height 250
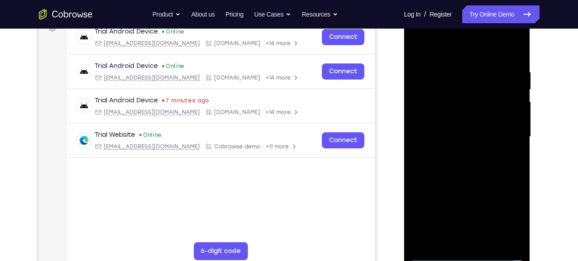
scroll to position [144, 0]
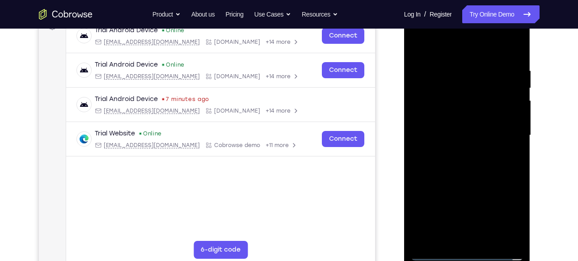
click at [456, 158] on div at bounding box center [467, 135] width 113 height 250
click at [469, 181] on div at bounding box center [467, 135] width 113 height 250
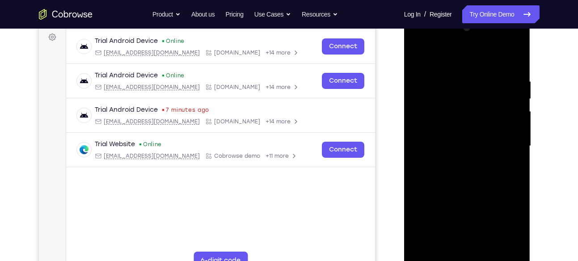
scroll to position [132, 0]
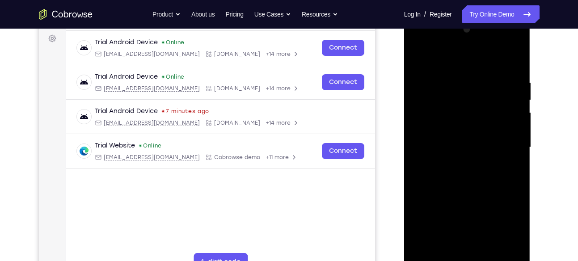
drag, startPoint x: 479, startPoint y: 86, endPoint x: 463, endPoint y: 175, distance: 90.2
click at [463, 175] on div at bounding box center [467, 147] width 113 height 250
drag, startPoint x: 464, startPoint y: 106, endPoint x: 472, endPoint y: 217, distance: 111.6
click at [472, 217] on div at bounding box center [467, 147] width 113 height 250
click at [459, 87] on div at bounding box center [467, 147] width 113 height 250
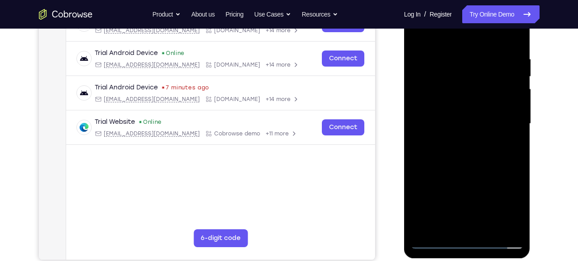
scroll to position [156, 0]
click at [417, 130] on div at bounding box center [467, 124] width 113 height 250
click at [445, 225] on div at bounding box center [467, 124] width 113 height 250
click at [493, 118] on div at bounding box center [467, 124] width 113 height 250
click at [487, 225] on div at bounding box center [467, 124] width 113 height 250
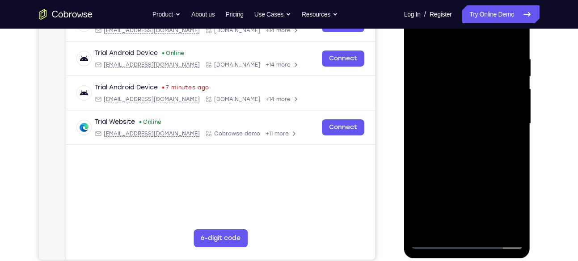
click at [510, 225] on div at bounding box center [467, 124] width 113 height 250
drag, startPoint x: 505, startPoint y: 135, endPoint x: 451, endPoint y: 143, distance: 54.7
click at [451, 143] on div at bounding box center [467, 124] width 113 height 250
click at [510, 111] on div at bounding box center [467, 124] width 113 height 250
click at [510, 107] on div at bounding box center [467, 124] width 113 height 250
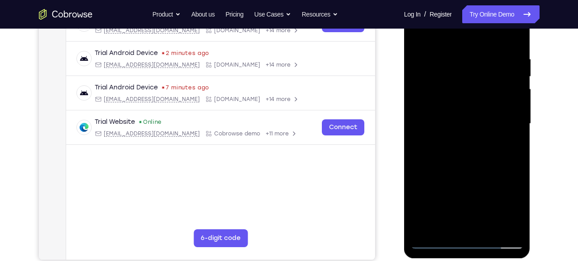
click at [510, 125] on div at bounding box center [467, 124] width 113 height 250
click at [510, 90] on div at bounding box center [467, 124] width 113 height 250
click at [510, 134] on div at bounding box center [467, 124] width 113 height 250
click at [510, 106] on div at bounding box center [467, 124] width 113 height 250
click at [510, 102] on div at bounding box center [467, 124] width 113 height 250
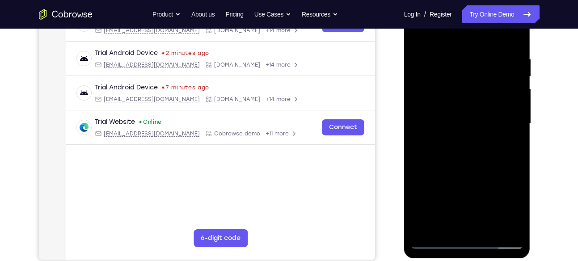
click at [510, 113] on div at bounding box center [467, 124] width 113 height 250
drag, startPoint x: 430, startPoint y: 144, endPoint x: 435, endPoint y: 145, distance: 5.4
click at [435, 145] on div at bounding box center [467, 124] width 113 height 250
click at [429, 155] on div at bounding box center [467, 124] width 113 height 250
drag, startPoint x: 520, startPoint y: 106, endPoint x: 490, endPoint y: 112, distance: 30.5
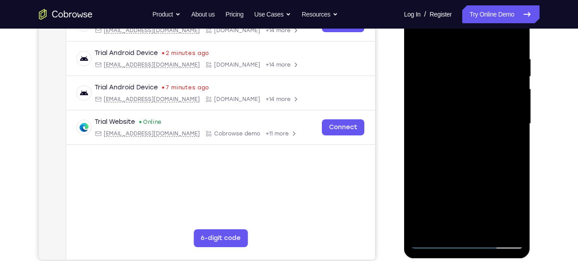
click at [490, 112] on div at bounding box center [467, 124] width 113 height 250
click at [515, 96] on div at bounding box center [467, 124] width 113 height 250
drag, startPoint x: 515, startPoint y: 96, endPoint x: 471, endPoint y: 99, distance: 43.9
click at [471, 99] on div at bounding box center [467, 124] width 113 height 250
drag, startPoint x: 427, startPoint y: 136, endPoint x: 472, endPoint y: 140, distance: 44.9
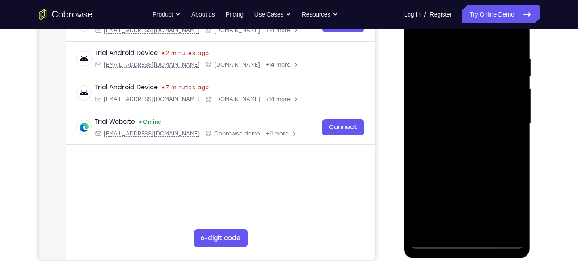
click at [472, 140] on div at bounding box center [467, 124] width 113 height 250
click at [445, 225] on div at bounding box center [467, 124] width 113 height 250
click at [445, 229] on div at bounding box center [467, 124] width 113 height 250
drag, startPoint x: 493, startPoint y: 207, endPoint x: 493, endPoint y: 176, distance: 31.3
click at [493, 176] on div at bounding box center [467, 124] width 113 height 250
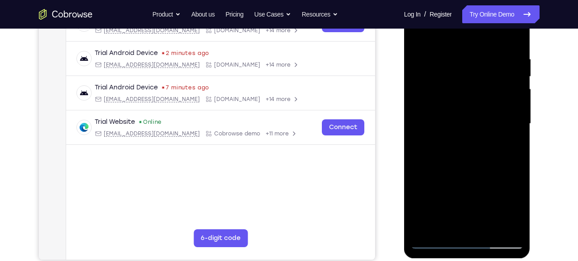
click at [475, 152] on div at bounding box center [467, 124] width 113 height 250
drag, startPoint x: 470, startPoint y: 220, endPoint x: 476, endPoint y: 162, distance: 58.8
click at [476, 162] on div at bounding box center [467, 124] width 113 height 250
drag, startPoint x: 476, startPoint y: 218, endPoint x: 476, endPoint y: 165, distance: 52.3
click at [476, 165] on div at bounding box center [467, 124] width 113 height 250
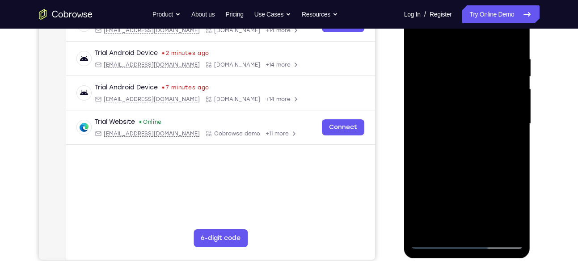
drag, startPoint x: 430, startPoint y: 180, endPoint x: 428, endPoint y: 214, distance: 34.0
click at [428, 214] on div at bounding box center [467, 124] width 113 height 250
drag, startPoint x: 445, startPoint y: 166, endPoint x: 444, endPoint y: 199, distance: 33.1
click at [444, 199] on div at bounding box center [467, 124] width 113 height 250
click at [416, 168] on div at bounding box center [467, 124] width 113 height 250
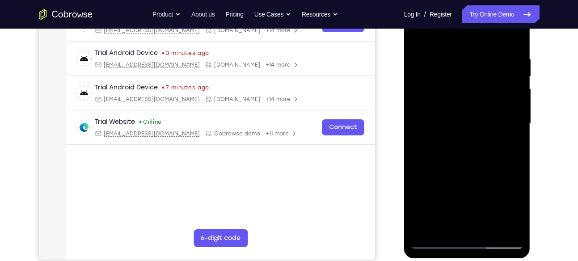
click at [416, 168] on div at bounding box center [467, 124] width 113 height 250
click at [420, 165] on div at bounding box center [467, 124] width 113 height 250
click at [503, 118] on div at bounding box center [467, 124] width 113 height 250
click at [481, 224] on div at bounding box center [467, 124] width 113 height 250
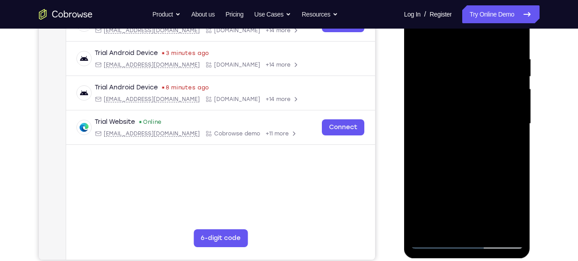
click at [508, 226] on div at bounding box center [467, 124] width 113 height 250
drag, startPoint x: 511, startPoint y: 154, endPoint x: 453, endPoint y: 156, distance: 58.6
click at [453, 156] on div at bounding box center [467, 124] width 113 height 250
drag, startPoint x: 505, startPoint y: 112, endPoint x: 463, endPoint y: 121, distance: 42.5
click at [463, 121] on div at bounding box center [467, 124] width 113 height 250
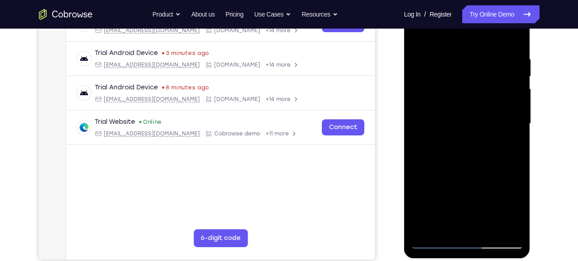
drag, startPoint x: 501, startPoint y: 102, endPoint x: 472, endPoint y: 103, distance: 28.6
click at [472, 103] on div at bounding box center [467, 124] width 113 height 250
drag, startPoint x: 493, startPoint y: 96, endPoint x: 449, endPoint y: 105, distance: 45.3
click at [449, 105] on div at bounding box center [467, 124] width 113 height 250
drag, startPoint x: 449, startPoint y: 105, endPoint x: 495, endPoint y: 111, distance: 45.9
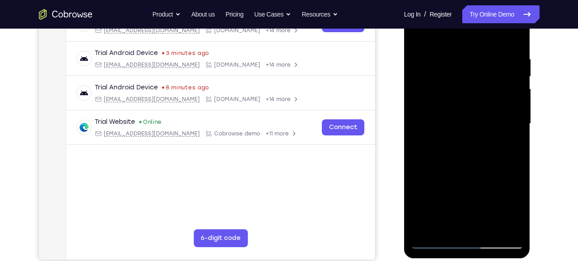
click at [495, 111] on div at bounding box center [467, 124] width 113 height 250
drag, startPoint x: 441, startPoint y: 118, endPoint x: 480, endPoint y: 122, distance: 38.6
click at [480, 122] on div at bounding box center [467, 124] width 113 height 250
drag, startPoint x: 421, startPoint y: 113, endPoint x: 456, endPoint y: 117, distance: 35.0
click at [456, 117] on div at bounding box center [467, 124] width 113 height 250
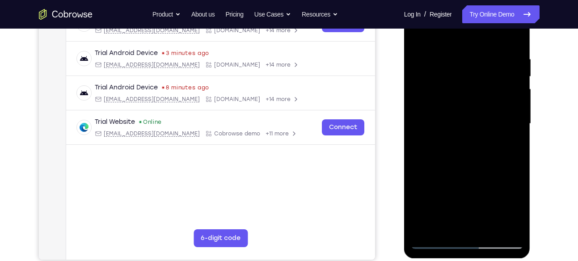
drag, startPoint x: 428, startPoint y: 124, endPoint x: 467, endPoint y: 127, distance: 38.6
click at [467, 127] on div at bounding box center [467, 124] width 113 height 250
click at [501, 112] on div at bounding box center [467, 124] width 113 height 250
drag, startPoint x: 500, startPoint y: 116, endPoint x: 459, endPoint y: 122, distance: 40.6
click at [459, 122] on div at bounding box center [467, 124] width 113 height 250
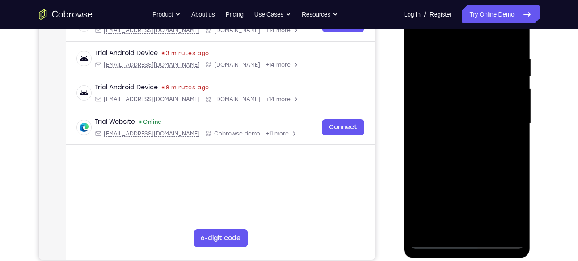
drag, startPoint x: 501, startPoint y: 102, endPoint x: 443, endPoint y: 105, distance: 58.1
click at [443, 105] on div at bounding box center [467, 124] width 113 height 250
drag, startPoint x: 498, startPoint y: 103, endPoint x: 464, endPoint y: 102, distance: 34.4
click at [464, 102] on div at bounding box center [467, 124] width 113 height 250
drag, startPoint x: 485, startPoint y: 97, endPoint x: 443, endPoint y: 100, distance: 42.5
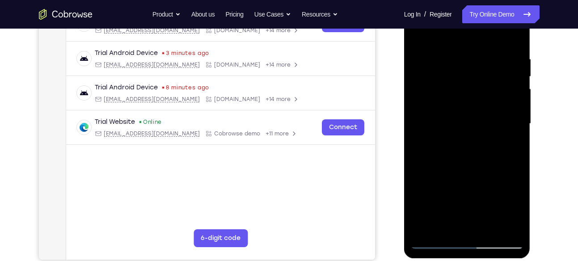
click at [443, 100] on div at bounding box center [467, 124] width 113 height 250
drag, startPoint x: 506, startPoint y: 94, endPoint x: 470, endPoint y: 98, distance: 36.4
click at [470, 98] on div at bounding box center [467, 124] width 113 height 250
drag, startPoint x: 423, startPoint y: 109, endPoint x: 462, endPoint y: 112, distance: 39.0
click at [462, 112] on div at bounding box center [467, 124] width 113 height 250
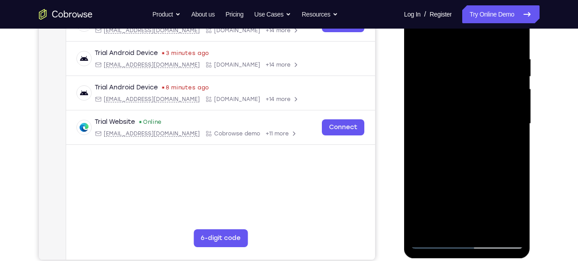
click at [516, 109] on div at bounding box center [467, 124] width 113 height 250
click at [512, 98] on div at bounding box center [467, 124] width 113 height 250
drag, startPoint x: 511, startPoint y: 111, endPoint x: 470, endPoint y: 110, distance: 41.1
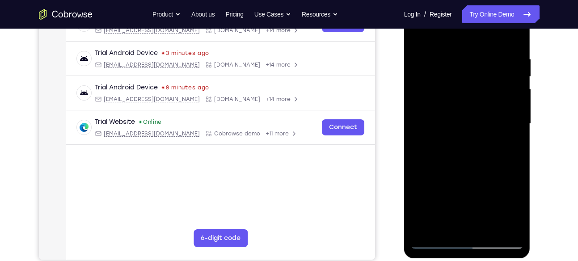
click at [470, 110] on div at bounding box center [467, 124] width 113 height 250
drag, startPoint x: 501, startPoint y: 108, endPoint x: 466, endPoint y: 108, distance: 34.4
click at [466, 108] on div at bounding box center [467, 124] width 113 height 250
drag, startPoint x: 502, startPoint y: 80, endPoint x: 462, endPoint y: 93, distance: 42.0
click at [462, 93] on div at bounding box center [467, 124] width 113 height 250
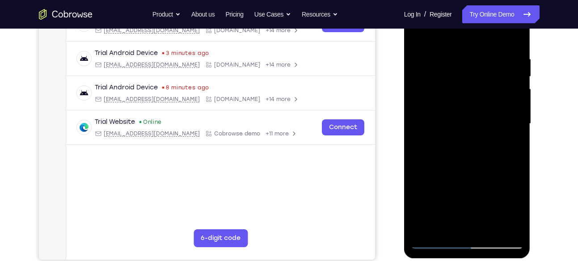
drag, startPoint x: 491, startPoint y: 84, endPoint x: 440, endPoint y: 96, distance: 52.7
click at [440, 96] on div at bounding box center [467, 124] width 113 height 250
drag, startPoint x: 433, startPoint y: 119, endPoint x: 499, endPoint y: 123, distance: 65.8
click at [499, 123] on div at bounding box center [467, 124] width 113 height 250
click at [508, 104] on div at bounding box center [467, 124] width 113 height 250
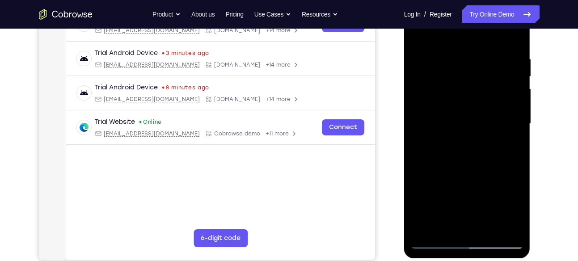
drag, startPoint x: 500, startPoint y: 95, endPoint x: 451, endPoint y: 105, distance: 50.2
click at [451, 105] on div at bounding box center [467, 124] width 113 height 250
drag, startPoint x: 501, startPoint y: 102, endPoint x: 456, endPoint y: 113, distance: 46.8
click at [456, 113] on div at bounding box center [467, 124] width 113 height 250
click at [494, 100] on div at bounding box center [467, 124] width 113 height 250
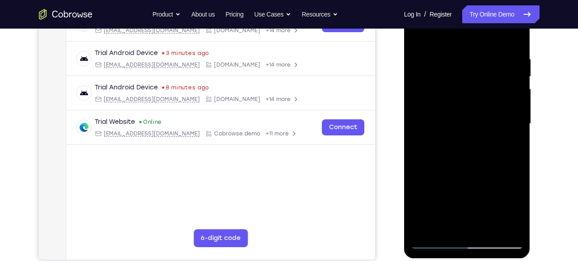
drag, startPoint x: 499, startPoint y: 92, endPoint x: 459, endPoint y: 101, distance: 40.8
click at [459, 101] on div at bounding box center [467, 124] width 113 height 250
drag, startPoint x: 487, startPoint y: 87, endPoint x: 447, endPoint y: 98, distance: 41.2
click at [447, 98] on div at bounding box center [467, 124] width 113 height 250
drag, startPoint x: 486, startPoint y: 104, endPoint x: 445, endPoint y: 113, distance: 42.2
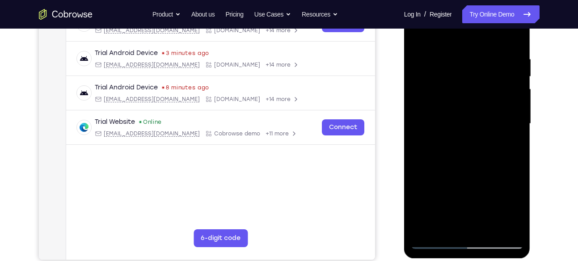
click at [445, 113] on div at bounding box center [467, 124] width 113 height 250
drag, startPoint x: 481, startPoint y: 97, endPoint x: 446, endPoint y: 99, distance: 35.3
click at [446, 99] on div at bounding box center [467, 124] width 113 height 250
drag, startPoint x: 481, startPoint y: 93, endPoint x: 429, endPoint y: 94, distance: 52.3
click at [429, 94] on div at bounding box center [467, 124] width 113 height 250
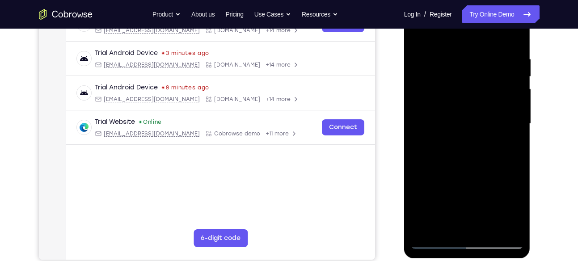
drag, startPoint x: 489, startPoint y: 83, endPoint x: 453, endPoint y: 83, distance: 36.2
click at [453, 83] on div at bounding box center [467, 124] width 113 height 250
click at [510, 101] on div at bounding box center [467, 124] width 113 height 250
click at [502, 114] on div at bounding box center [467, 124] width 113 height 250
click at [504, 110] on div at bounding box center [467, 124] width 113 height 250
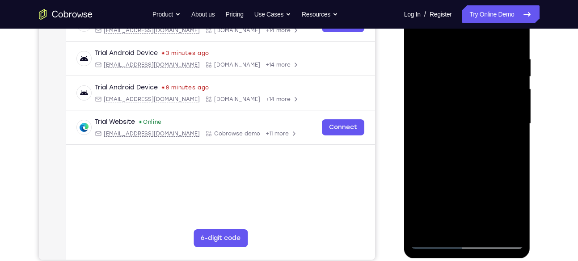
click at [504, 88] on div at bounding box center [467, 124] width 113 height 250
click at [503, 91] on div at bounding box center [467, 124] width 113 height 250
click at [502, 84] on div at bounding box center [467, 124] width 113 height 250
click at [505, 94] on div at bounding box center [467, 124] width 113 height 250
click at [505, 84] on div at bounding box center [467, 124] width 113 height 250
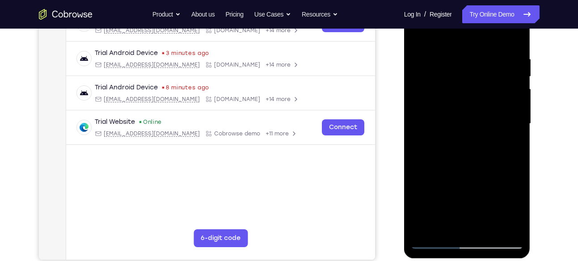
drag, startPoint x: 505, startPoint y: 119, endPoint x: 461, endPoint y: 118, distance: 43.4
click at [461, 118] on div at bounding box center [467, 124] width 113 height 250
click at [510, 99] on div at bounding box center [467, 124] width 113 height 250
drag, startPoint x: 510, startPoint y: 114, endPoint x: 484, endPoint y: 116, distance: 26.5
click at [484, 116] on div at bounding box center [467, 124] width 113 height 250
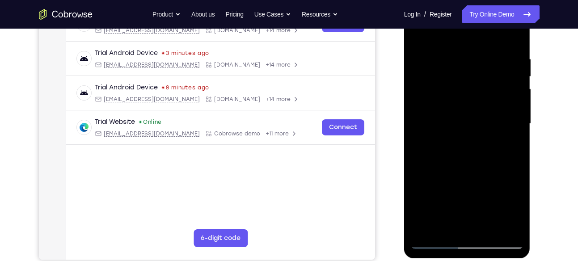
drag, startPoint x: 507, startPoint y: 88, endPoint x: 466, endPoint y: 94, distance: 41.2
click at [466, 94] on div at bounding box center [467, 124] width 113 height 250
drag, startPoint x: 488, startPoint y: 94, endPoint x: 459, endPoint y: 98, distance: 28.9
click at [459, 98] on div at bounding box center [467, 124] width 113 height 250
drag, startPoint x: 491, startPoint y: 95, endPoint x: 448, endPoint y: 100, distance: 42.7
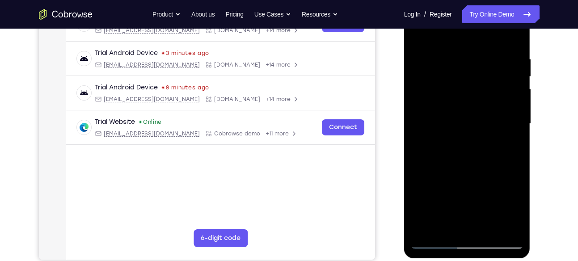
click at [448, 100] on div at bounding box center [467, 124] width 113 height 250
drag, startPoint x: 493, startPoint y: 98, endPoint x: 452, endPoint y: 104, distance: 41.9
click at [452, 104] on div at bounding box center [467, 124] width 113 height 250
drag, startPoint x: 508, startPoint y: 100, endPoint x: 481, endPoint y: 107, distance: 27.8
click at [481, 107] on div at bounding box center [467, 124] width 113 height 250
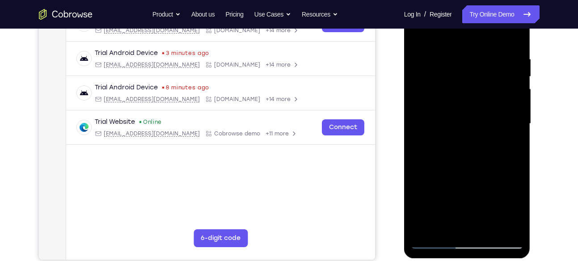
drag, startPoint x: 512, startPoint y: 79, endPoint x: 490, endPoint y: 84, distance: 22.5
click at [490, 84] on div at bounding box center [467, 124] width 113 height 250
drag, startPoint x: 501, startPoint y: 90, endPoint x: 460, endPoint y: 96, distance: 41.5
click at [460, 96] on div at bounding box center [467, 124] width 113 height 250
drag, startPoint x: 509, startPoint y: 81, endPoint x: 444, endPoint y: 90, distance: 65.4
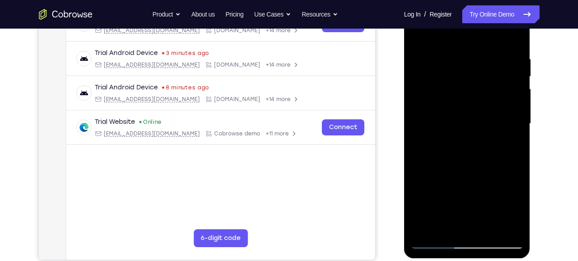
click at [444, 90] on div at bounding box center [467, 124] width 113 height 250
drag, startPoint x: 481, startPoint y: 87, endPoint x: 437, endPoint y: 93, distance: 44.7
click at [437, 93] on div at bounding box center [467, 124] width 113 height 250
drag, startPoint x: 492, startPoint y: 88, endPoint x: 444, endPoint y: 100, distance: 49.4
click at [444, 100] on div at bounding box center [467, 124] width 113 height 250
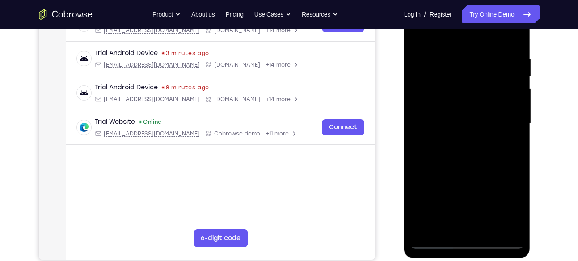
drag, startPoint x: 493, startPoint y: 97, endPoint x: 450, endPoint y: 100, distance: 42.5
click at [450, 100] on div at bounding box center [467, 124] width 113 height 250
drag, startPoint x: 492, startPoint y: 94, endPoint x: 455, endPoint y: 102, distance: 38.0
click at [455, 102] on div at bounding box center [467, 124] width 113 height 250
drag, startPoint x: 517, startPoint y: 80, endPoint x: 470, endPoint y: 83, distance: 47.0
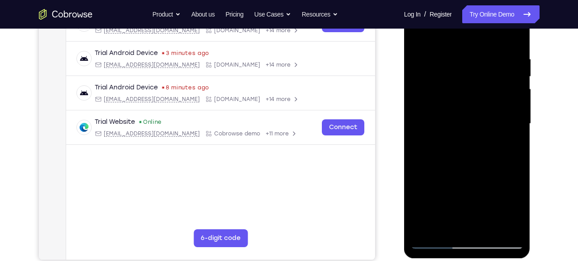
click at [470, 83] on div at bounding box center [467, 124] width 113 height 250
drag, startPoint x: 514, startPoint y: 72, endPoint x: 477, endPoint y: 78, distance: 37.6
click at [477, 78] on div at bounding box center [467, 124] width 113 height 250
drag, startPoint x: 502, startPoint y: 64, endPoint x: 456, endPoint y: 73, distance: 46.9
click at [456, 73] on div at bounding box center [467, 124] width 113 height 250
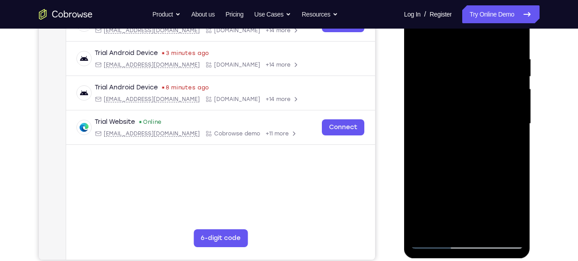
drag
click at [432, 95] on div at bounding box center [467, 124] width 113 height 250
click at [451, 85] on div at bounding box center [467, 124] width 113 height 250
click at [480, 72] on div at bounding box center [467, 124] width 113 height 250
click at [445, 89] on div at bounding box center [467, 124] width 113 height 250
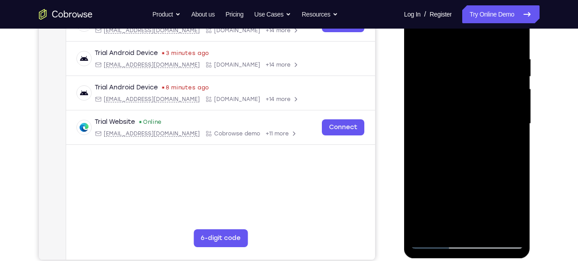
click at [466, 127] on div at bounding box center [467, 124] width 113 height 250
click at [518, 97] on div at bounding box center [467, 124] width 113 height 250
click at [515, 88] on div at bounding box center [467, 124] width 113 height 250
click at [476, 88] on div at bounding box center [467, 124] width 113 height 250
drag, startPoint x: 496, startPoint y: 78, endPoint x: 451, endPoint y: 81, distance: 45.7
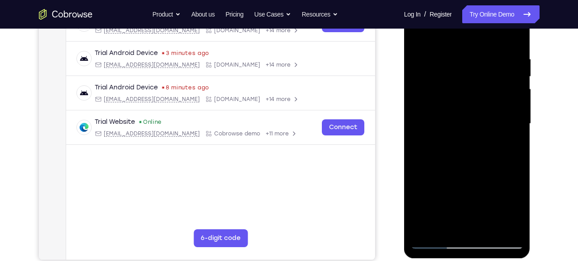
click at [451, 81] on div at bounding box center [467, 124] width 113 height 250
click at [438, 92] on div at bounding box center [467, 124] width 113 height 250
click at [459, 86] on div at bounding box center [467, 124] width 113 height 250
click at [461, 95] on div at bounding box center [467, 124] width 113 height 250
click at [466, 110] on div at bounding box center [467, 124] width 113 height 250
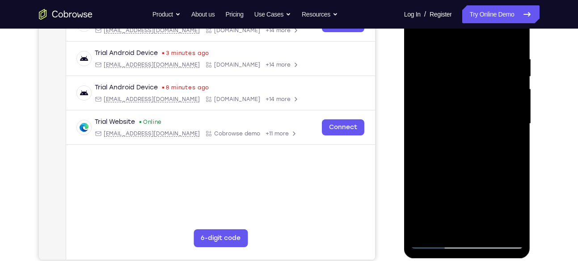
click at [450, 130] on div at bounding box center [467, 124] width 113 height 250
click at [499, 180] on div at bounding box center [467, 124] width 113 height 250
click at [491, 128] on div at bounding box center [467, 124] width 113 height 250
click at [438, 123] on div at bounding box center [467, 124] width 113 height 250
click at [462, 114] on div at bounding box center [467, 124] width 113 height 250
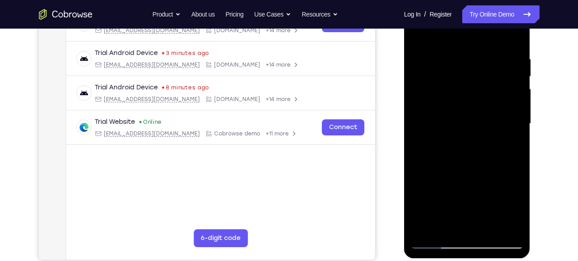
click at [432, 108] on div at bounding box center [467, 124] width 113 height 250
click at [449, 92] on div at bounding box center [467, 124] width 113 height 250
click at [470, 80] on div at bounding box center [467, 124] width 113 height 250
click at [476, 70] on div at bounding box center [467, 124] width 113 height 250
click at [478, 83] on div at bounding box center [467, 124] width 113 height 250
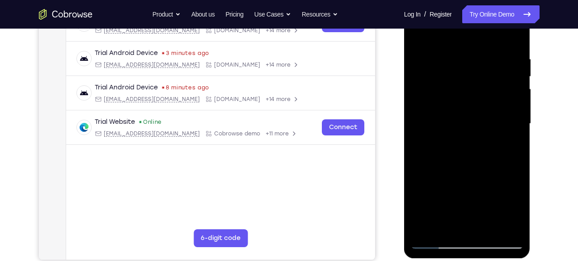
click at [510, 39] on div at bounding box center [467, 124] width 113 height 250
click at [488, 158] on div at bounding box center [467, 124] width 113 height 250
click at [434, 68] on div at bounding box center [467, 124] width 113 height 250
click at [427, 67] on div at bounding box center [467, 124] width 113 height 250
click at [453, 71] on div at bounding box center [467, 124] width 113 height 250
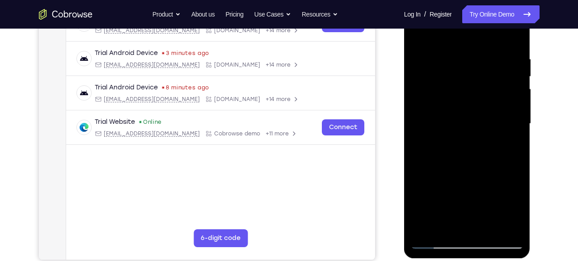
click at [427, 231] on div at bounding box center [467, 124] width 113 height 250
click at [433, 175] on div at bounding box center [467, 124] width 113 height 250
click at [425, 55] on div at bounding box center [467, 124] width 113 height 250
click at [426, 226] on div at bounding box center [467, 124] width 113 height 250
drag, startPoint x: 477, startPoint y: 160, endPoint x: 473, endPoint y: 111, distance: 48.8
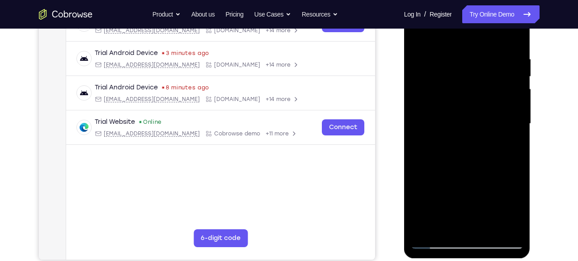
click at [473, 111] on div at bounding box center [467, 124] width 113 height 250
drag, startPoint x: 464, startPoint y: 158, endPoint x: 454, endPoint y: 87, distance: 71.8
click at [454, 87] on div at bounding box center [467, 124] width 113 height 250
drag, startPoint x: 462, startPoint y: 161, endPoint x: 455, endPoint y: 107, distance: 54.9
click at [455, 107] on div at bounding box center [467, 124] width 113 height 250
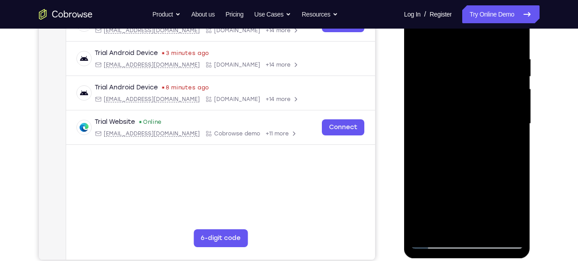
click at [425, 80] on div at bounding box center [467, 124] width 113 height 250
click at [516, 98] on div at bounding box center [467, 124] width 113 height 250
click at [432, 223] on div at bounding box center [467, 124] width 113 height 250
click at [511, 58] on div at bounding box center [467, 124] width 113 height 250
click at [514, 38] on div at bounding box center [467, 124] width 113 height 250
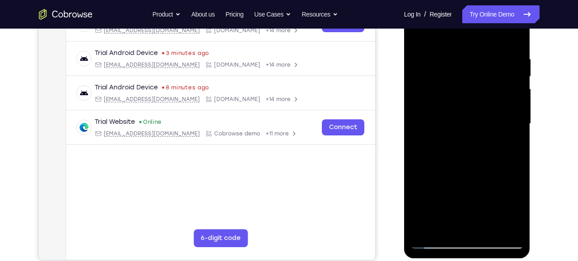
click at [488, 229] on div at bounding box center [467, 124] width 113 height 250
click at [465, 173] on div at bounding box center [467, 124] width 113 height 250
click at [421, 34] on div at bounding box center [467, 124] width 113 height 250
click at [484, 49] on div at bounding box center [467, 124] width 113 height 250
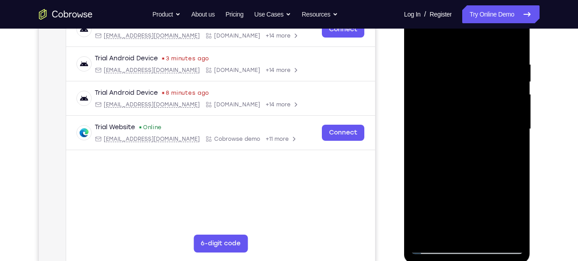
scroll to position [150, 0]
click at [511, 70] on div at bounding box center [467, 129] width 113 height 250
click at [511, 75] on div at bounding box center [467, 129] width 113 height 250
click at [510, 103] on div at bounding box center [467, 129] width 113 height 250
click at [510, 121] on div at bounding box center [467, 129] width 113 height 250
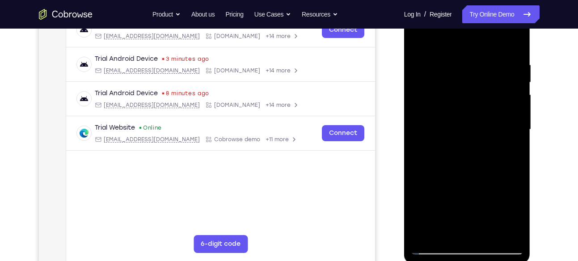
click at [509, 101] on div at bounding box center [467, 129] width 113 height 250
click at [508, 90] on div at bounding box center [467, 129] width 113 height 250
drag, startPoint x: 507, startPoint y: 126, endPoint x: 450, endPoint y: 127, distance: 57.7
click at [450, 127] on div at bounding box center [467, 129] width 113 height 250
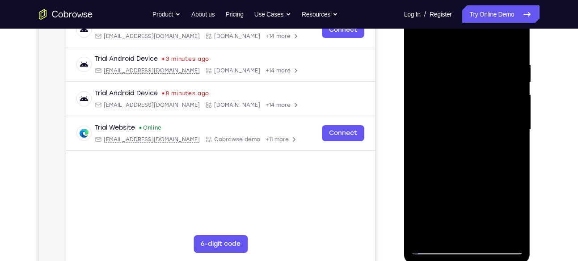
drag, startPoint x: 497, startPoint y: 105, endPoint x: 449, endPoint y: 110, distance: 48.5
click at [449, 110] on div at bounding box center [467, 129] width 113 height 250
drag, startPoint x: 487, startPoint y: 104, endPoint x: 430, endPoint y: 106, distance: 56.8
click at [430, 106] on div at bounding box center [467, 129] width 113 height 250
drag, startPoint x: 489, startPoint y: 97, endPoint x: 436, endPoint y: 109, distance: 54.4
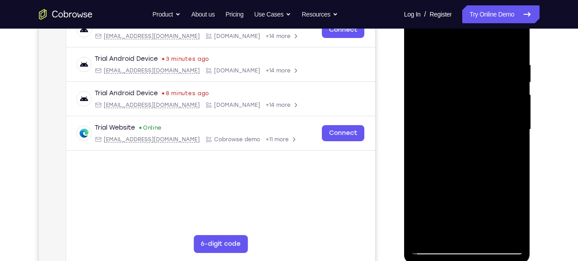
click at [436, 109] on div at bounding box center [467, 129] width 113 height 250
drag, startPoint x: 486, startPoint y: 95, endPoint x: 409, endPoint y: 103, distance: 77.7
click at [409, 103] on div at bounding box center [467, 131] width 126 height 266
drag, startPoint x: 488, startPoint y: 93, endPoint x: 450, endPoint y: 99, distance: 38.5
click at [450, 99] on div at bounding box center [467, 129] width 113 height 250
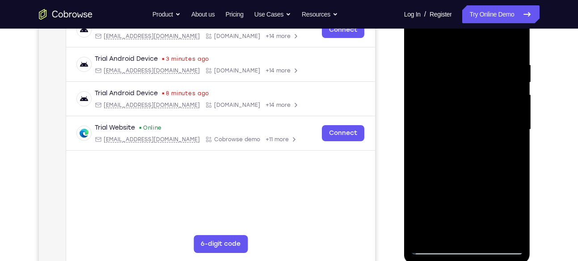
drag, startPoint x: 487, startPoint y: 96, endPoint x: 446, endPoint y: 97, distance: 40.7
click at [446, 97] on div at bounding box center [467, 129] width 113 height 250
drag, startPoint x: 498, startPoint y: 93, endPoint x: 442, endPoint y: 95, distance: 55.9
click at [442, 95] on div at bounding box center [467, 129] width 113 height 250
drag, startPoint x: 509, startPoint y: 72, endPoint x: 468, endPoint y: 93, distance: 46.6
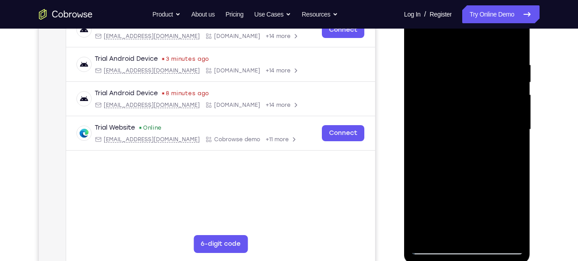
click at [468, 93] on div at bounding box center [467, 129] width 113 height 250
drag, startPoint x: 502, startPoint y: 78, endPoint x: 470, endPoint y: 82, distance: 32.0
click at [470, 82] on div at bounding box center [467, 129] width 113 height 250
drag, startPoint x: 499, startPoint y: 84, endPoint x: 462, endPoint y: 83, distance: 37.1
click at [462, 83] on div at bounding box center [467, 129] width 113 height 250
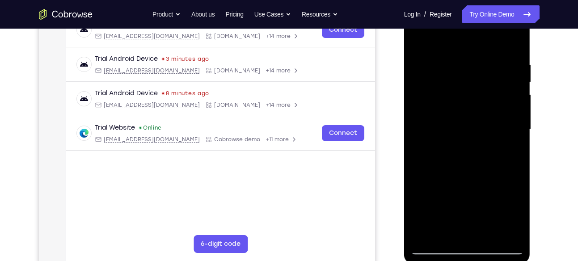
click at [512, 72] on div at bounding box center [467, 129] width 113 height 250
drag, startPoint x: 512, startPoint y: 72, endPoint x: 471, endPoint y: 76, distance: 41.8
click at [471, 76] on div at bounding box center [467, 129] width 113 height 250
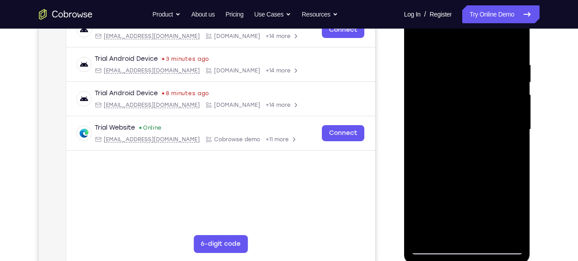
drag, startPoint x: 500, startPoint y: 75, endPoint x: 461, endPoint y: 77, distance: 38.9
click at [461, 77] on div at bounding box center [467, 129] width 113 height 250
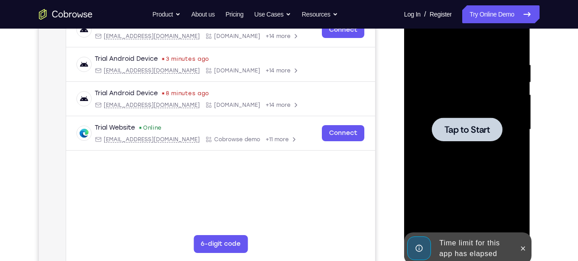
click at [461, 101] on div at bounding box center [467, 129] width 113 height 250
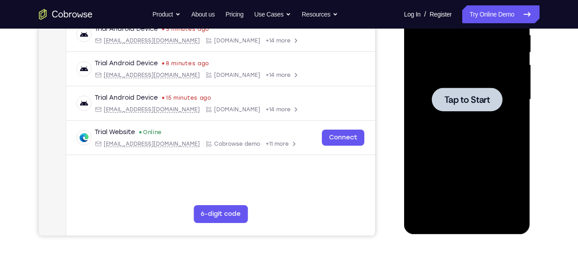
scroll to position [182, 0]
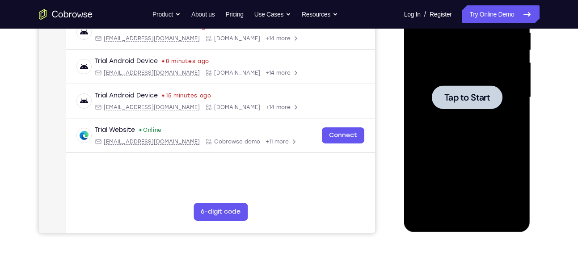
click at [481, 90] on div at bounding box center [467, 97] width 71 height 24
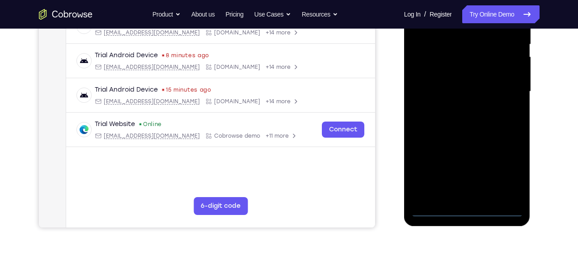
scroll to position [189, 0]
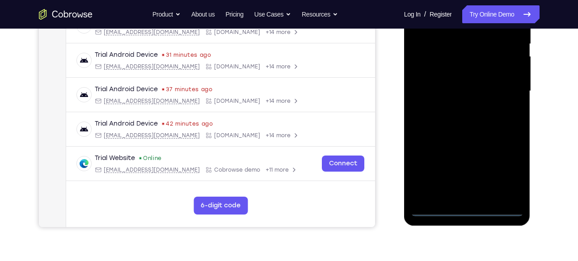
click at [468, 212] on div at bounding box center [467, 91] width 113 height 250
click at [508, 173] on div at bounding box center [467, 91] width 113 height 250
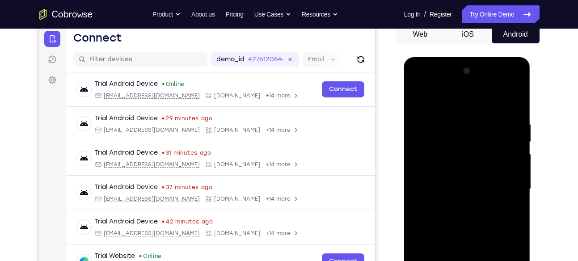
scroll to position [108, 0]
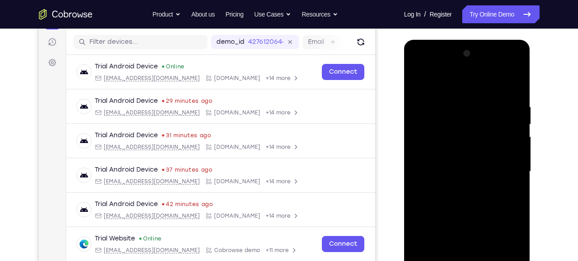
click at [434, 64] on div at bounding box center [467, 171] width 113 height 250
click at [503, 163] on div at bounding box center [467, 171] width 113 height 250
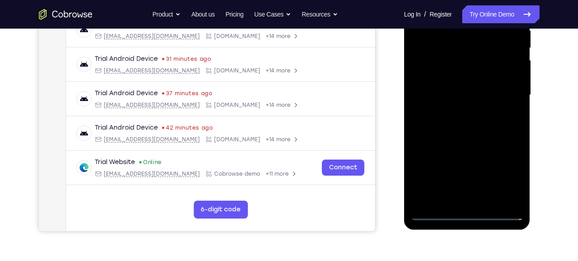
scroll to position [185, 0]
click at [455, 111] on div at bounding box center [467, 95] width 113 height 250
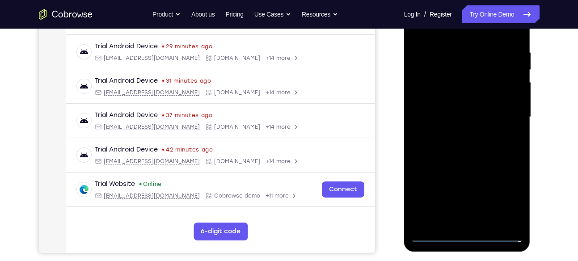
scroll to position [152, 0]
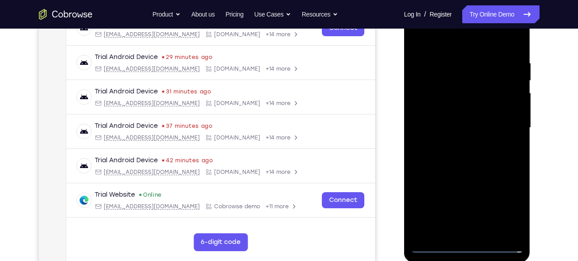
click at [459, 145] on div at bounding box center [467, 128] width 113 height 250
click at [468, 122] on div at bounding box center [467, 128] width 113 height 250
click at [440, 111] on div at bounding box center [467, 128] width 113 height 250
click at [434, 131] on div at bounding box center [467, 128] width 113 height 250
click at [438, 156] on div at bounding box center [467, 128] width 113 height 250
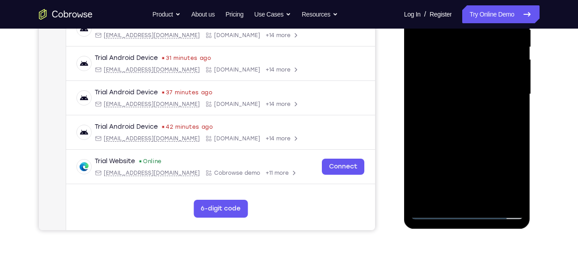
scroll to position [190, 0]
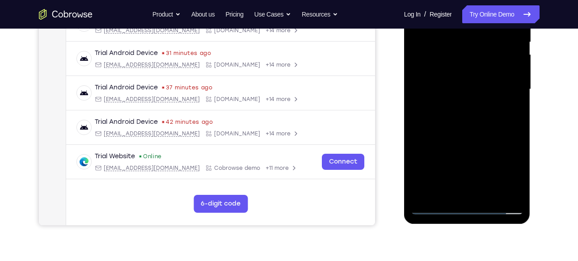
click at [463, 116] on div at bounding box center [467, 89] width 113 height 250
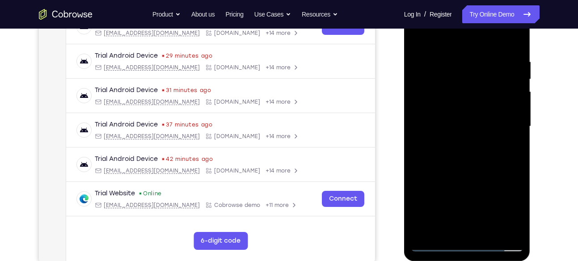
scroll to position [164, 0]
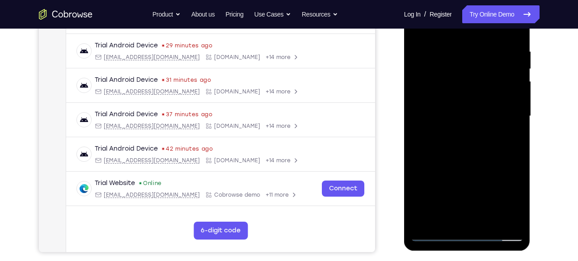
click at [449, 147] on div at bounding box center [467, 116] width 113 height 250
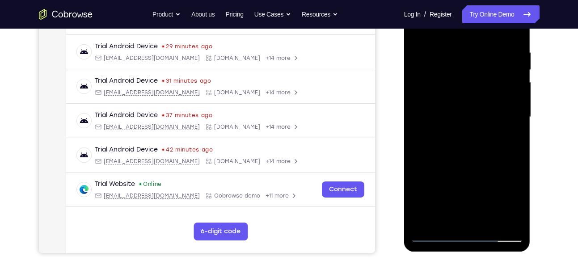
scroll to position [145, 0]
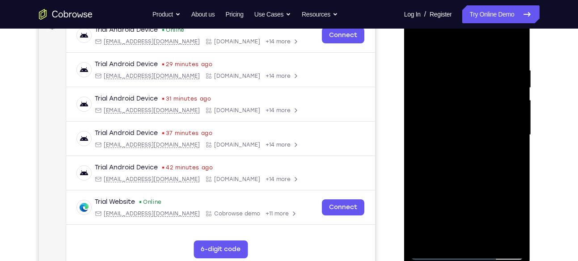
click at [514, 56] on div at bounding box center [467, 135] width 113 height 250
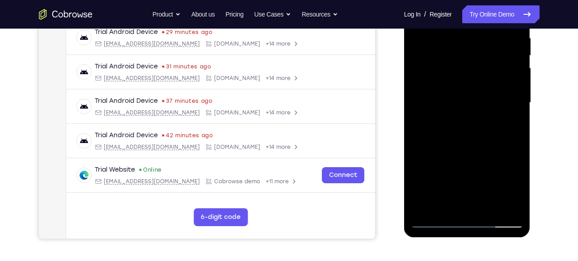
scroll to position [179, 0]
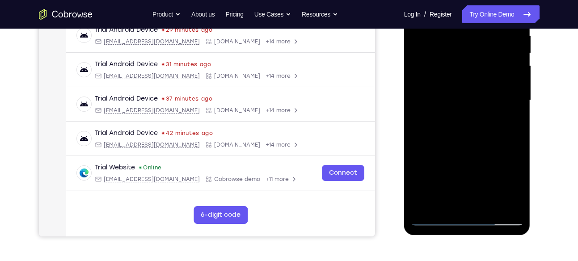
click at [489, 207] on div at bounding box center [467, 100] width 113 height 250
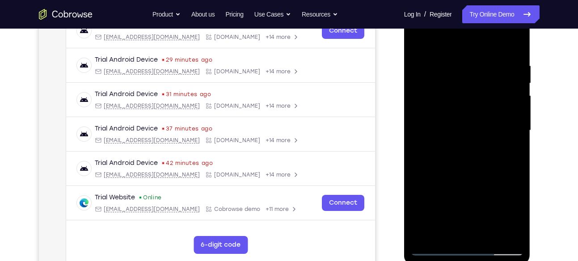
scroll to position [149, 0]
click at [479, 183] on div at bounding box center [467, 131] width 113 height 250
click at [420, 42] on div at bounding box center [467, 131] width 113 height 250
click at [453, 62] on div at bounding box center [467, 131] width 113 height 250
click at [519, 97] on div at bounding box center [467, 131] width 113 height 250
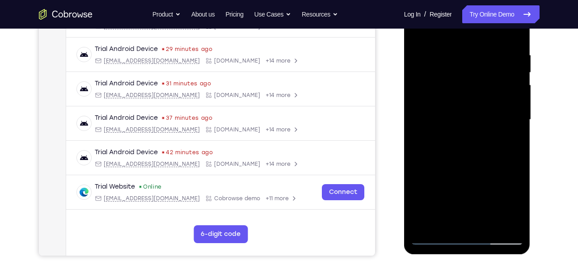
scroll to position [160, 0]
click at [513, 97] on div at bounding box center [467, 119] width 113 height 250
drag, startPoint x: 513, startPoint y: 97, endPoint x: 467, endPoint y: 101, distance: 45.7
click at [467, 101] on div at bounding box center [467, 119] width 113 height 250
click at [513, 80] on div at bounding box center [467, 119] width 113 height 250
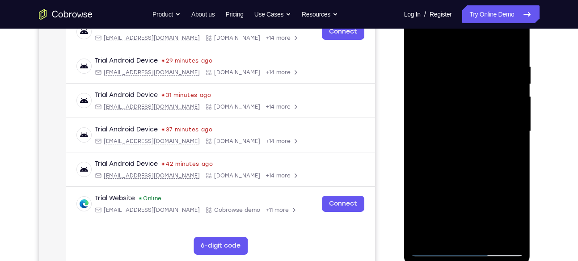
scroll to position [148, 0]
click at [511, 89] on div at bounding box center [467, 132] width 113 height 250
click at [517, 99] on div at bounding box center [467, 132] width 113 height 250
click at [517, 110] on div at bounding box center [467, 132] width 113 height 250
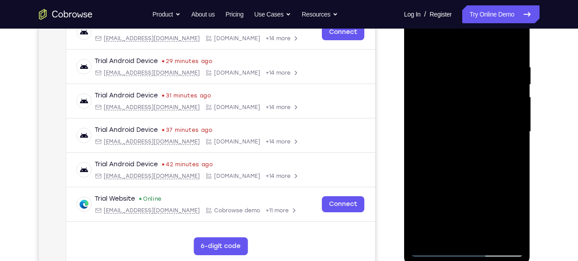
click at [517, 110] on div at bounding box center [467, 132] width 113 height 250
drag, startPoint x: 517, startPoint y: 110, endPoint x: 472, endPoint y: 126, distance: 47.9
click at [472, 126] on div at bounding box center [467, 132] width 113 height 250
click at [492, 106] on div at bounding box center [467, 132] width 113 height 250
drag, startPoint x: 497, startPoint y: 118, endPoint x: 472, endPoint y: 124, distance: 24.9
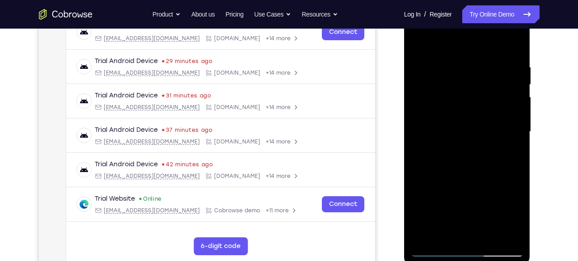
click at [472, 124] on div at bounding box center [467, 132] width 113 height 250
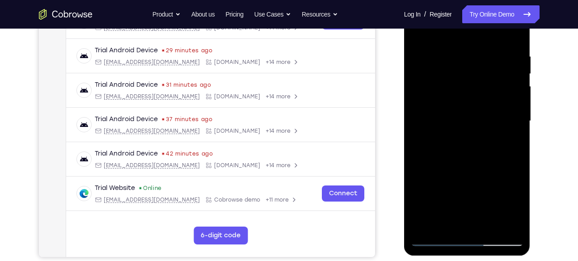
scroll to position [159, 0]
drag, startPoint x: 501, startPoint y: 85, endPoint x: 455, endPoint y: 110, distance: 51.4
click at [455, 110] on div at bounding box center [467, 121] width 113 height 250
drag, startPoint x: 510, startPoint y: 80, endPoint x: 476, endPoint y: 95, distance: 36.6
click at [476, 95] on div at bounding box center [467, 121] width 113 height 250
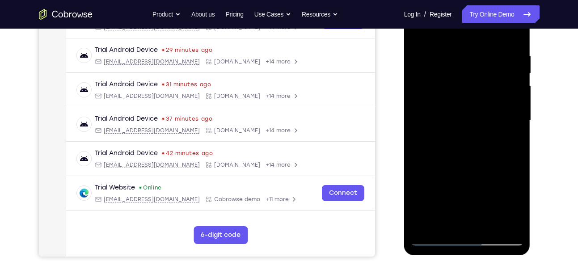
drag, startPoint x: 507, startPoint y: 93, endPoint x: 424, endPoint y: 130, distance: 91.4
click at [424, 130] on div at bounding box center [467, 121] width 113 height 250
drag, startPoint x: 507, startPoint y: 92, endPoint x: 467, endPoint y: 97, distance: 40.5
click at [467, 97] on div at bounding box center [467, 121] width 113 height 250
drag, startPoint x: 499, startPoint y: 101, endPoint x: 462, endPoint y: 101, distance: 37.1
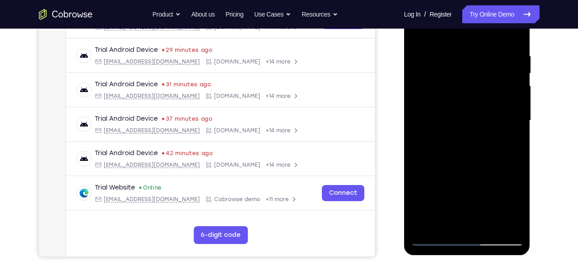
click at [462, 101] on div at bounding box center [467, 121] width 113 height 250
drag, startPoint x: 513, startPoint y: 62, endPoint x: 456, endPoint y: 70, distance: 57.3
click at [456, 70] on div at bounding box center [467, 121] width 113 height 250
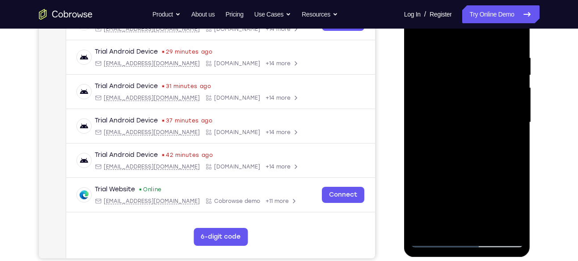
scroll to position [157, 0]
click at [513, 38] on div at bounding box center [467, 123] width 113 height 250
drag, startPoint x: 479, startPoint y: 53, endPoint x: 514, endPoint y: 159, distance: 111.2
click at [514, 159] on div at bounding box center [467, 123] width 113 height 250
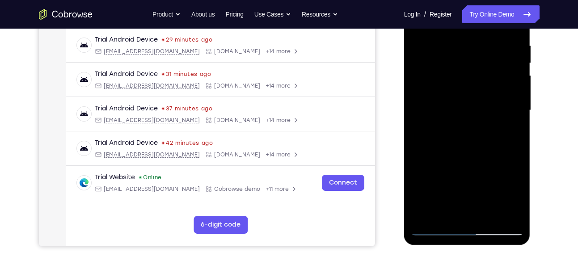
scroll to position [174, 0]
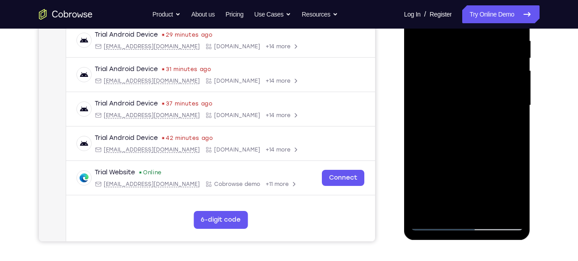
drag, startPoint x: 460, startPoint y: 149, endPoint x: 459, endPoint y: 124, distance: 25.0
click at [459, 124] on div at bounding box center [467, 105] width 113 height 250
click at [522, 126] on div at bounding box center [467, 105] width 113 height 250
drag, startPoint x: 487, startPoint y: 163, endPoint x: 476, endPoint y: 92, distance: 71.5
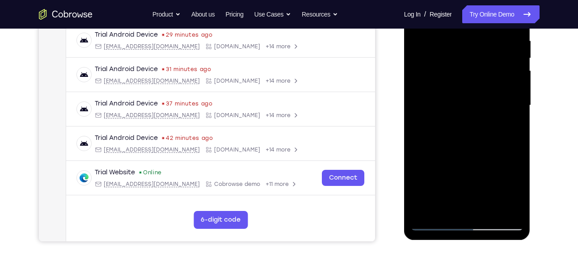
click at [476, 92] on div at bounding box center [467, 105] width 113 height 250
click at [517, 56] on div at bounding box center [467, 105] width 113 height 250
click at [415, 138] on div at bounding box center [467, 105] width 113 height 250
click at [432, 138] on div at bounding box center [467, 105] width 113 height 250
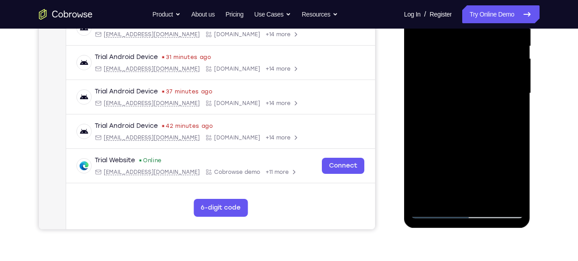
click at [444, 168] on div at bounding box center [467, 93] width 113 height 250
click at [445, 199] on div at bounding box center [467, 93] width 113 height 250
click at [502, 157] on div at bounding box center [467, 93] width 113 height 250
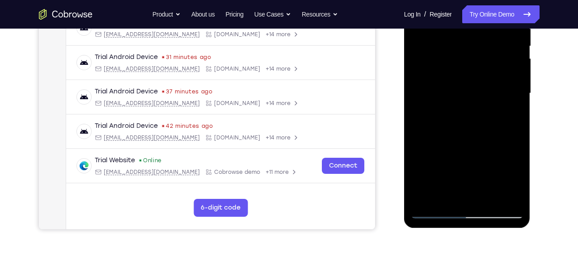
click at [516, 85] on div at bounding box center [467, 93] width 113 height 250
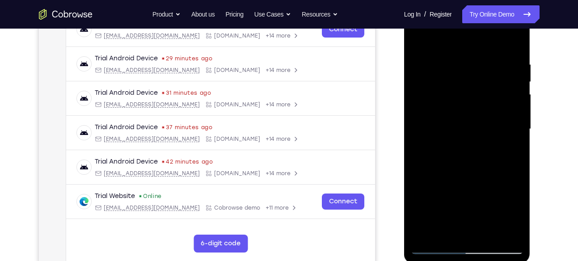
scroll to position [141, 0]
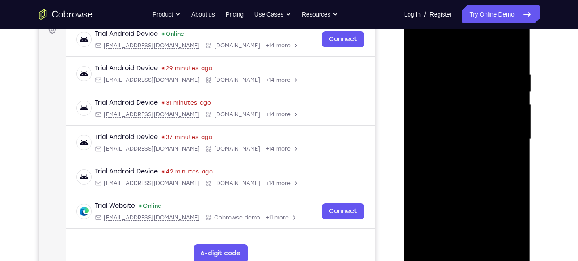
click at [420, 46] on div at bounding box center [467, 139] width 113 height 250
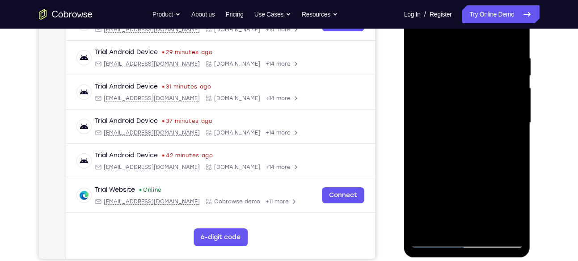
scroll to position [157, 0]
drag, startPoint x: 466, startPoint y: 80, endPoint x: 468, endPoint y: 127, distance: 46.6
click at [468, 127] on div at bounding box center [467, 122] width 113 height 250
click at [481, 52] on div at bounding box center [467, 122] width 113 height 250
click at [520, 97] on div at bounding box center [467, 122] width 113 height 250
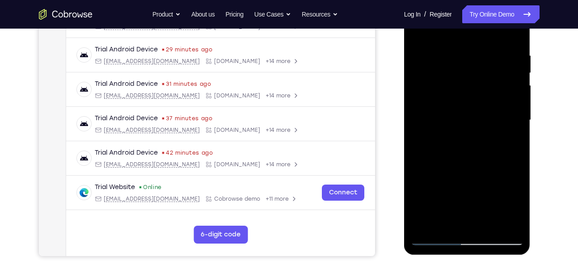
click at [514, 85] on div at bounding box center [467, 120] width 113 height 250
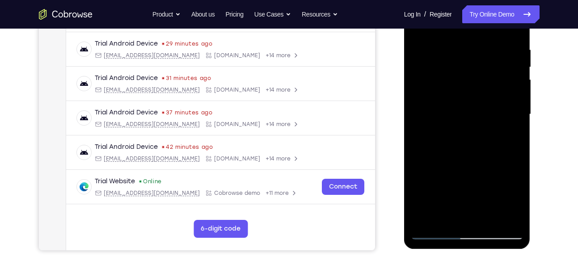
click at [511, 84] on div at bounding box center [467, 114] width 113 height 250
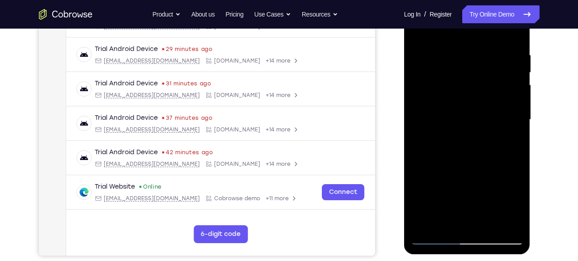
scroll to position [157, 0]
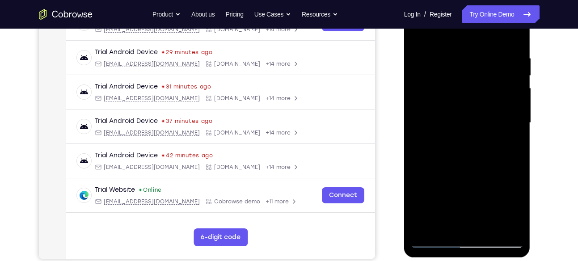
drag, startPoint x: 511, startPoint y: 92, endPoint x: 519, endPoint y: 93, distance: 7.7
click at [519, 93] on div at bounding box center [467, 123] width 113 height 250
drag, startPoint x: 519, startPoint y: 93, endPoint x: 496, endPoint y: 104, distance: 25.4
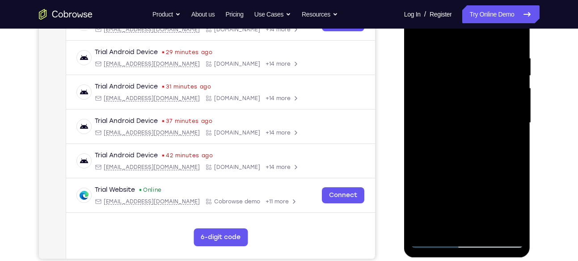
click at [496, 104] on div at bounding box center [467, 123] width 113 height 250
drag, startPoint x: 514, startPoint y: 84, endPoint x: 454, endPoint y: 72, distance: 60.7
click at [454, 72] on div at bounding box center [467, 123] width 113 height 250
drag, startPoint x: 515, startPoint y: 98, endPoint x: 403, endPoint y: 118, distance: 114.3
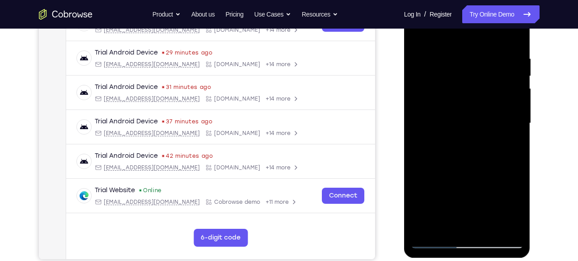
click at [404, 118] on html "Online web based iOS Simulators and Android Emulators. Run iPhone, iPad, Mobile…" at bounding box center [467, 126] width 127 height 268
click at [495, 99] on div at bounding box center [467, 123] width 113 height 250
drag, startPoint x: 503, startPoint y: 106, endPoint x: 453, endPoint y: 104, distance: 50.6
click at [453, 104] on div at bounding box center [467, 123] width 113 height 250
drag, startPoint x: 518, startPoint y: 84, endPoint x: 480, endPoint y: 87, distance: 37.7
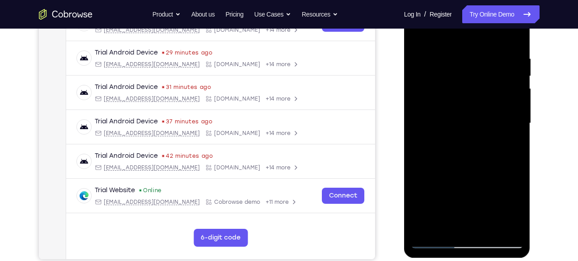
click at [480, 87] on div at bounding box center [467, 123] width 113 height 250
click at [514, 36] on div at bounding box center [467, 123] width 113 height 250
drag, startPoint x: 484, startPoint y: 37, endPoint x: 504, endPoint y: 141, distance: 105.7
click at [504, 141] on div at bounding box center [467, 123] width 113 height 250
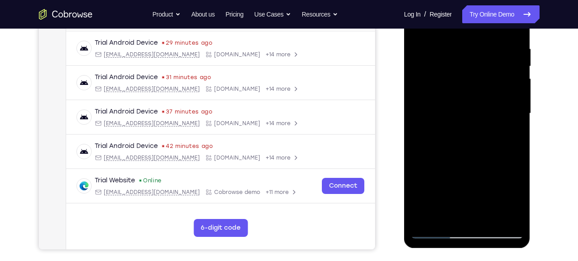
click at [458, 45] on div at bounding box center [467, 113] width 113 height 250
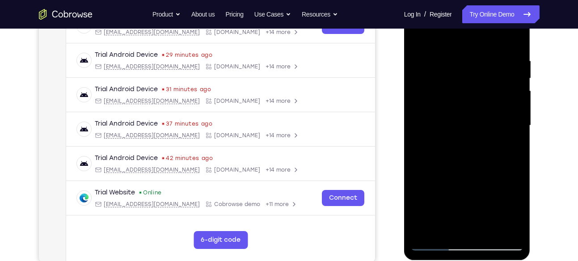
click at [514, 79] on div at bounding box center [467, 125] width 113 height 250
click at [515, 40] on div at bounding box center [467, 125] width 113 height 250
click at [431, 56] on div at bounding box center [467, 125] width 113 height 250
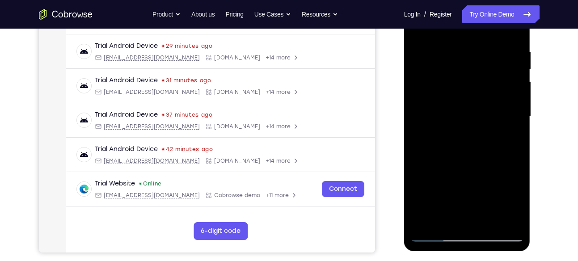
scroll to position [172, 0]
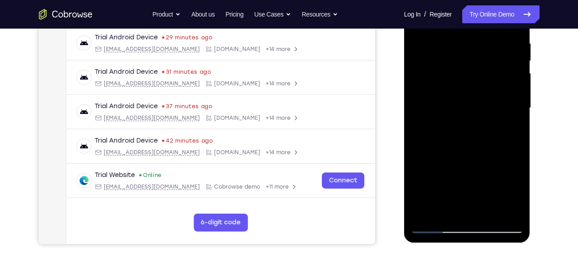
click at [422, 105] on div at bounding box center [467, 108] width 113 height 250
click at [427, 214] on div at bounding box center [467, 108] width 113 height 250
click at [430, 67] on div at bounding box center [467, 108] width 113 height 250
click at [417, 142] on div at bounding box center [467, 108] width 113 height 250
click at [433, 208] on div at bounding box center [467, 108] width 113 height 250
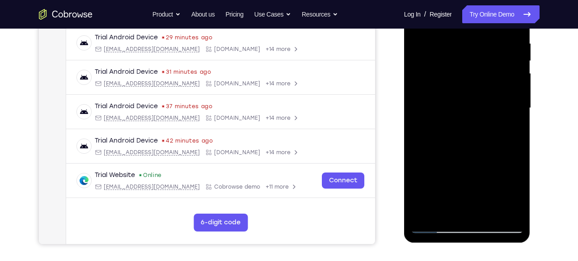
scroll to position [173, 0]
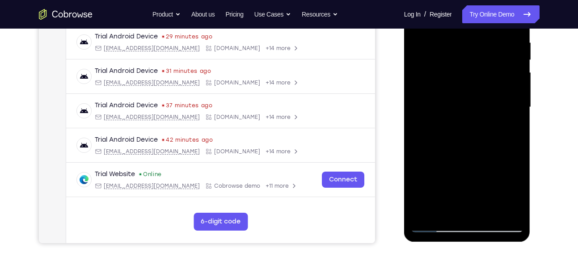
click at [427, 207] on div at bounding box center [467, 107] width 113 height 250
drag, startPoint x: 481, startPoint y: 137, endPoint x: 478, endPoint y: 77, distance: 60.0
click at [478, 77] on div at bounding box center [467, 107] width 113 height 250
drag, startPoint x: 474, startPoint y: 163, endPoint x: 463, endPoint y: 102, distance: 61.7
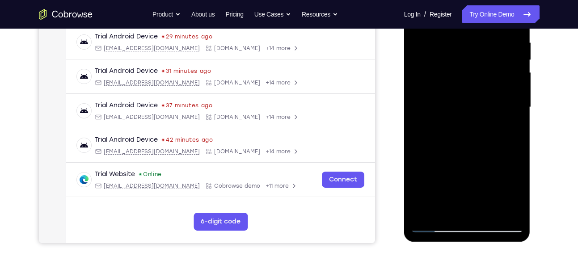
click at [463, 102] on div at bounding box center [467, 107] width 113 height 250
drag, startPoint x: 463, startPoint y: 102, endPoint x: 469, endPoint y: 132, distance: 30.4
click at [469, 132] on div at bounding box center [467, 107] width 113 height 250
drag, startPoint x: 469, startPoint y: 132, endPoint x: 463, endPoint y: 83, distance: 49.6
click at [463, 83] on div at bounding box center [467, 107] width 113 height 250
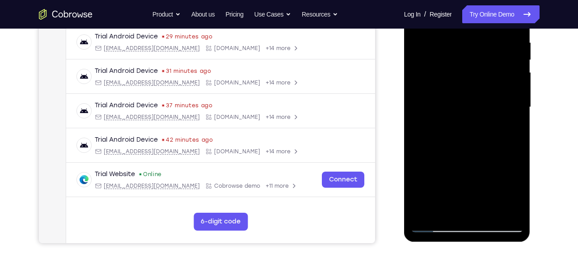
drag, startPoint x: 465, startPoint y: 140, endPoint x: 472, endPoint y: 80, distance: 60.7
click at [472, 80] on div at bounding box center [467, 107] width 113 height 250
drag, startPoint x: 470, startPoint y: 127, endPoint x: 468, endPoint y: 73, distance: 53.7
click at [468, 73] on div at bounding box center [467, 107] width 113 height 250
drag, startPoint x: 470, startPoint y: 130, endPoint x: 464, endPoint y: 61, distance: 69.1
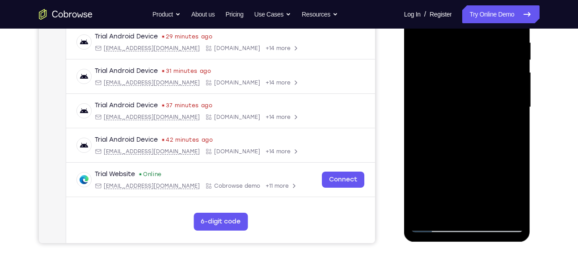
click at [464, 61] on div at bounding box center [467, 107] width 113 height 250
drag, startPoint x: 457, startPoint y: 132, endPoint x: 452, endPoint y: 86, distance: 46.3
click at [452, 86] on div at bounding box center [467, 107] width 113 height 250
drag, startPoint x: 463, startPoint y: 135, endPoint x: 459, endPoint y: 84, distance: 50.7
click at [459, 84] on div at bounding box center [467, 107] width 113 height 250
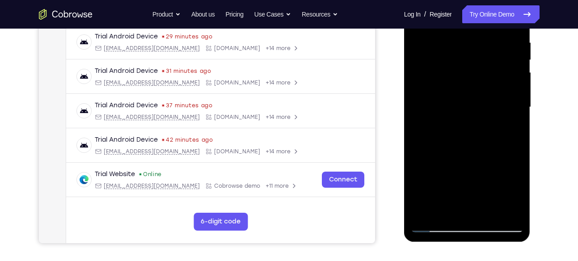
drag, startPoint x: 464, startPoint y: 134, endPoint x: 457, endPoint y: 67, distance: 67.0
click at [457, 67] on div at bounding box center [467, 107] width 113 height 250
drag, startPoint x: 457, startPoint y: 123, endPoint x: 452, endPoint y: 75, distance: 48.5
click at [452, 75] on div at bounding box center [467, 107] width 113 height 250
drag, startPoint x: 465, startPoint y: 146, endPoint x: 459, endPoint y: 87, distance: 59.3
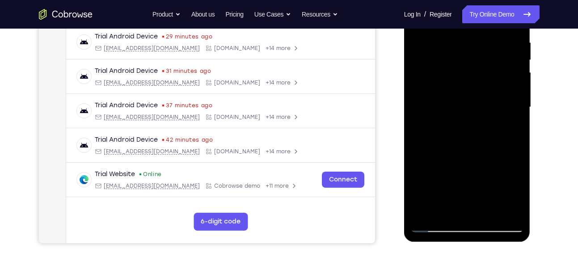
click at [459, 87] on div at bounding box center [467, 107] width 113 height 250
drag, startPoint x: 452, startPoint y: 132, endPoint x: 446, endPoint y: 80, distance: 52.7
click at [446, 80] on div at bounding box center [467, 107] width 113 height 250
click at [427, 54] on div at bounding box center [467, 107] width 113 height 250
drag, startPoint x: 478, startPoint y: 2, endPoint x: 484, endPoint y: 19, distance: 18.4
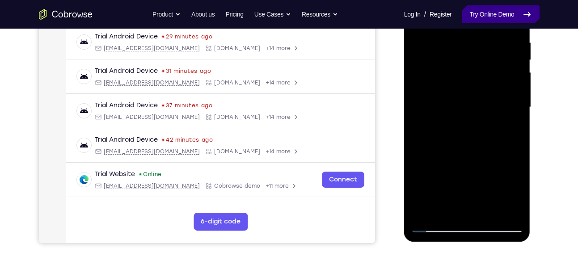
click at [478, 2] on nav "Go back Powerful, Flexible and Trustworthy. Avoid all extra friction for both A…" at bounding box center [289, 14] width 578 height 29
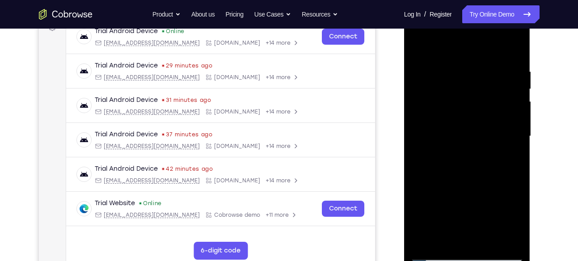
scroll to position [143, 0]
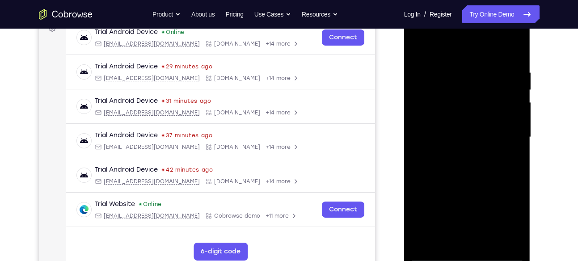
click at [513, 50] on div at bounding box center [467, 137] width 113 height 250
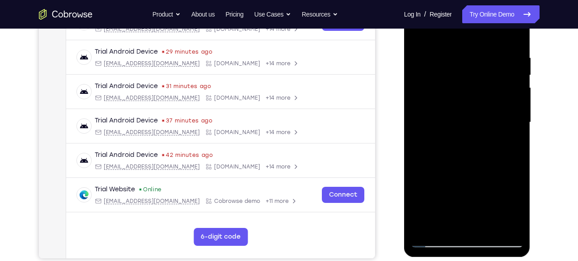
scroll to position [158, 0]
click at [489, 227] on div at bounding box center [467, 122] width 113 height 250
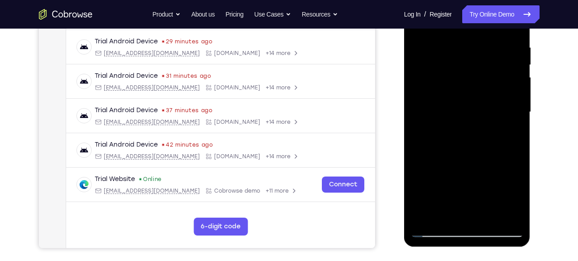
scroll to position [187, 0]
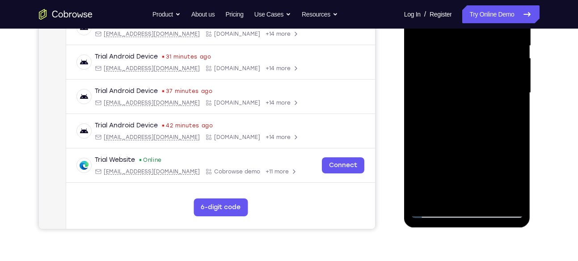
drag, startPoint x: 458, startPoint y: 190, endPoint x: 456, endPoint y: 165, distance: 24.2
click at [456, 165] on div at bounding box center [467, 93] width 113 height 250
click at [456, 176] on div at bounding box center [467, 93] width 113 height 250
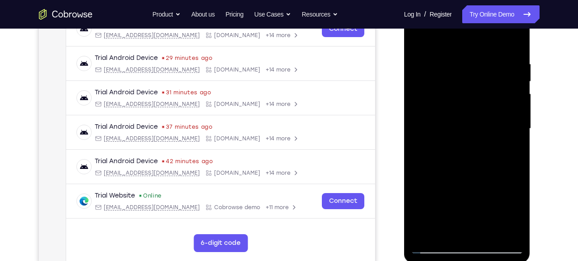
scroll to position [146, 0]
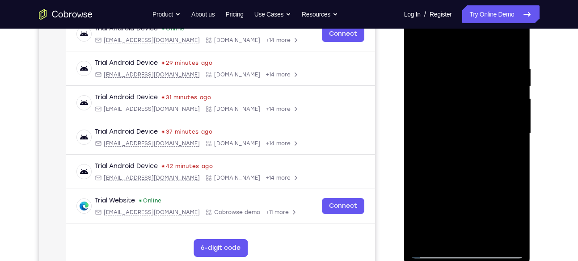
click at [414, 44] on div at bounding box center [467, 133] width 113 height 250
drag, startPoint x: 439, startPoint y: 53, endPoint x: 491, endPoint y: 218, distance: 173.2
click at [491, 218] on div at bounding box center [467, 133] width 113 height 250
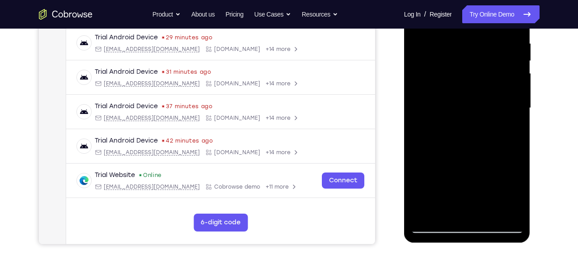
scroll to position [173, 0]
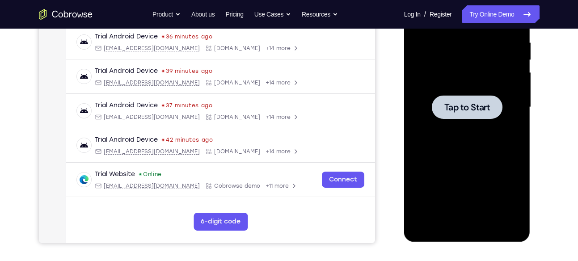
click at [463, 136] on div at bounding box center [467, 107] width 113 height 250
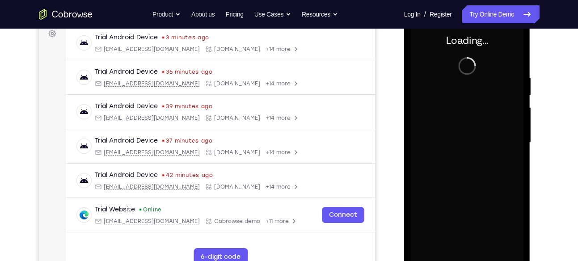
scroll to position [154, 0]
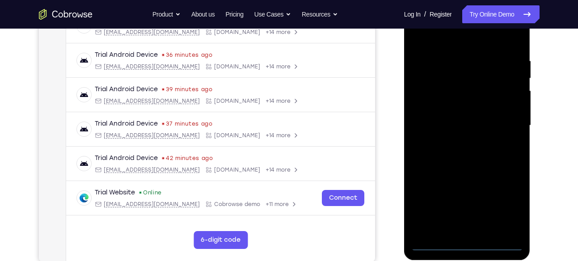
click at [464, 245] on div at bounding box center [467, 125] width 113 height 250
click at [508, 212] on div at bounding box center [467, 125] width 113 height 250
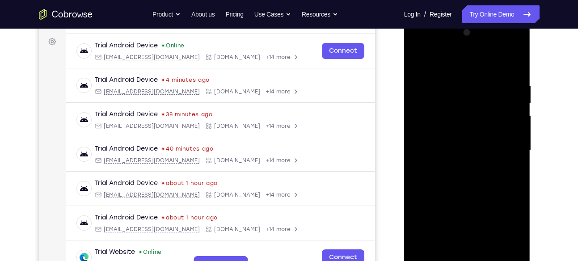
scroll to position [128, 0]
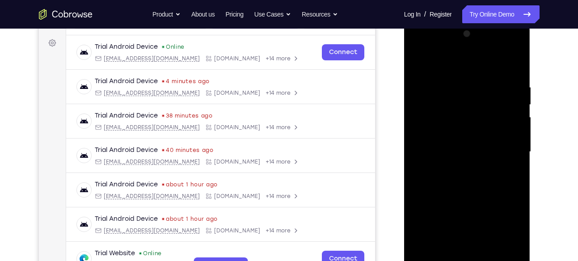
click at [423, 39] on div at bounding box center [467, 152] width 113 height 250
click at [423, 43] on div at bounding box center [467, 152] width 113 height 250
click at [510, 155] on div at bounding box center [467, 152] width 113 height 250
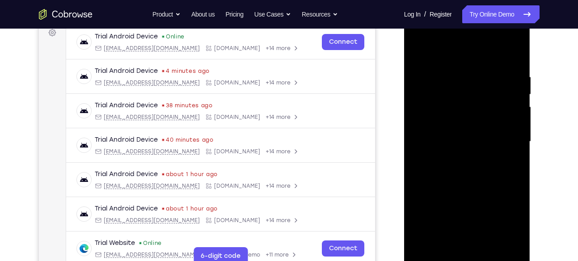
scroll to position [139, 0]
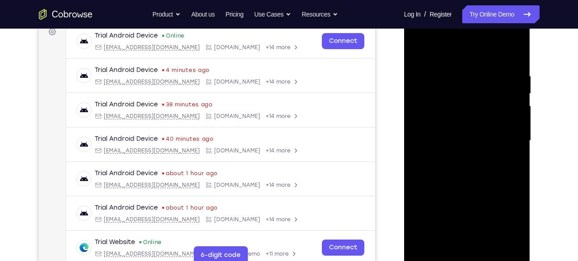
click at [458, 159] on div at bounding box center [467, 141] width 113 height 250
click at [460, 131] on div at bounding box center [467, 141] width 113 height 250
click at [442, 120] on div at bounding box center [467, 141] width 113 height 250
click at [428, 142] on div at bounding box center [467, 141] width 113 height 250
click at [446, 174] on div at bounding box center [467, 141] width 113 height 250
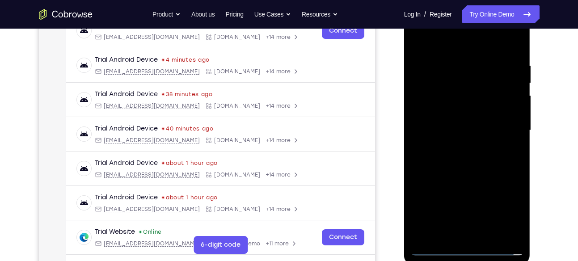
scroll to position [151, 0]
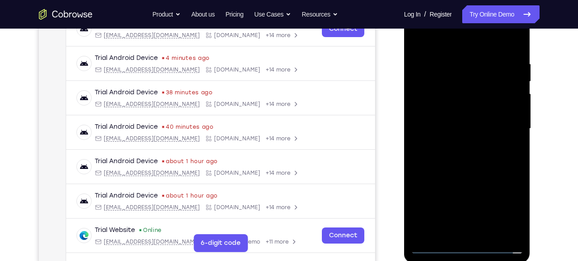
click at [470, 157] on div at bounding box center [467, 129] width 113 height 250
click at [485, 170] on div at bounding box center [467, 129] width 113 height 250
click at [492, 236] on div at bounding box center [467, 129] width 113 height 250
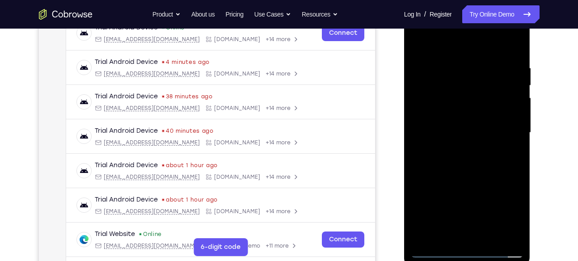
click at [467, 180] on div at bounding box center [467, 133] width 113 height 250
click at [507, 52] on div at bounding box center [467, 133] width 113 height 250
click at [464, 79] on div at bounding box center [467, 133] width 113 height 250
click at [510, 155] on div at bounding box center [467, 133] width 113 height 250
click at [446, 232] on div at bounding box center [467, 133] width 113 height 250
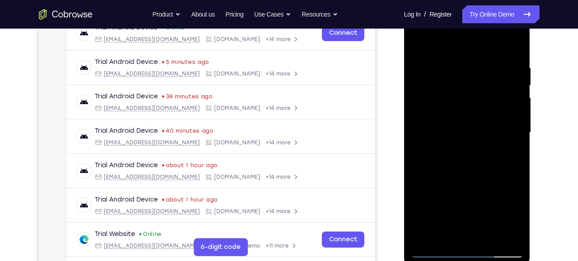
click at [494, 184] on div at bounding box center [467, 133] width 113 height 250
click at [518, 237] on div at bounding box center [467, 133] width 113 height 250
click at [513, 148] on div at bounding box center [467, 133] width 113 height 250
click at [421, 46] on div at bounding box center [467, 133] width 113 height 250
click at [421, 44] on div at bounding box center [467, 133] width 113 height 250
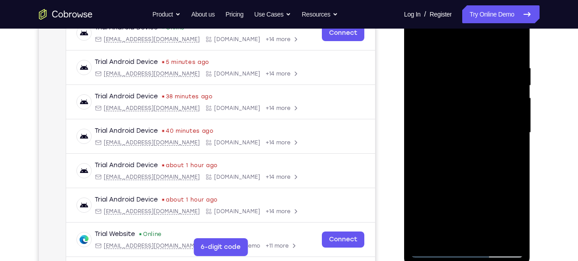
click at [452, 59] on div at bounding box center [467, 133] width 113 height 250
click at [507, 92] on div at bounding box center [467, 133] width 113 height 250
click at [513, 102] on div at bounding box center [467, 133] width 113 height 250
drag, startPoint x: 513, startPoint y: 76, endPoint x: 432, endPoint y: 92, distance: 82.4
click at [432, 92] on div at bounding box center [467, 133] width 113 height 250
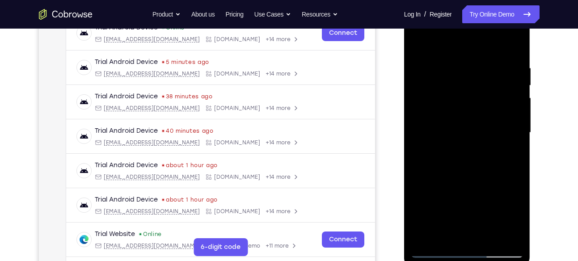
drag, startPoint x: 511, startPoint y: 88, endPoint x: 448, endPoint y: 91, distance: 62.7
click at [448, 91] on div at bounding box center [467, 133] width 113 height 250
drag, startPoint x: 487, startPoint y: 86, endPoint x: 447, endPoint y: 88, distance: 39.8
click at [447, 88] on div at bounding box center [467, 133] width 113 height 250
drag, startPoint x: 503, startPoint y: 88, endPoint x: 467, endPoint y: 101, distance: 37.7
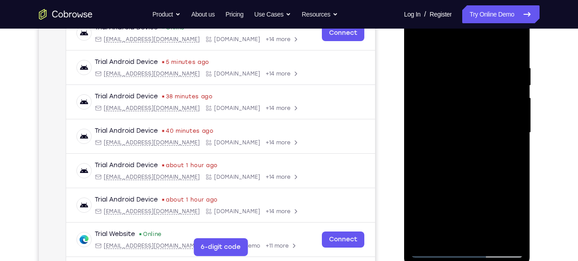
click at [467, 101] on div at bounding box center [467, 133] width 113 height 250
click at [518, 96] on div at bounding box center [467, 133] width 113 height 250
drag, startPoint x: 515, startPoint y: 93, endPoint x: 475, endPoint y: 93, distance: 40.2
click at [475, 93] on div at bounding box center [467, 133] width 113 height 250
drag, startPoint x: 513, startPoint y: 94, endPoint x: 436, endPoint y: 98, distance: 77.0
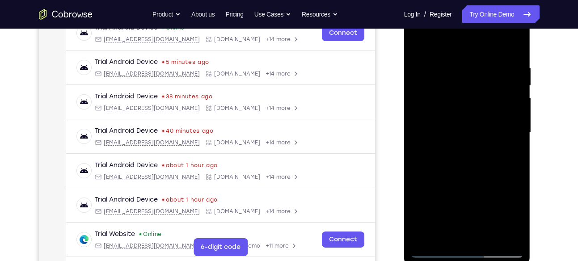
click at [436, 98] on div at bounding box center [467, 133] width 113 height 250
drag, startPoint x: 482, startPoint y: 99, endPoint x: 448, endPoint y: 102, distance: 34.1
click at [448, 102] on div at bounding box center [467, 133] width 113 height 250
drag, startPoint x: 497, startPoint y: 92, endPoint x: 466, endPoint y: 96, distance: 32.0
click at [466, 96] on div at bounding box center [467, 133] width 113 height 250
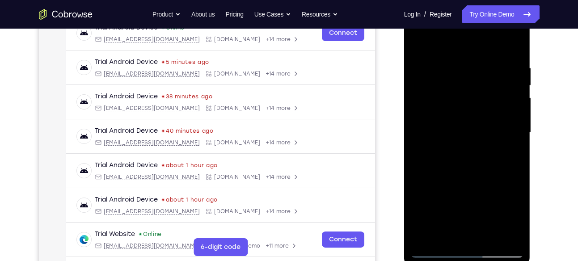
click at [509, 73] on div at bounding box center [467, 133] width 113 height 250
click at [511, 82] on div at bounding box center [467, 133] width 113 height 250
drag, startPoint x: 511, startPoint y: 97, endPoint x: 464, endPoint y: 98, distance: 46.5
click at [464, 98] on div at bounding box center [467, 133] width 113 height 250
drag, startPoint x: 502, startPoint y: 95, endPoint x: 463, endPoint y: 96, distance: 39.4
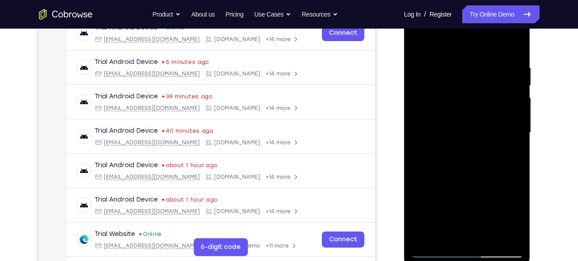
click at [463, 96] on div at bounding box center [467, 133] width 113 height 250
click at [440, 42] on div at bounding box center [467, 133] width 113 height 250
click at [417, 41] on div at bounding box center [467, 133] width 113 height 250
drag, startPoint x: 442, startPoint y: 133, endPoint x: 479, endPoint y: 133, distance: 36.7
click at [479, 133] on div at bounding box center [467, 133] width 113 height 250
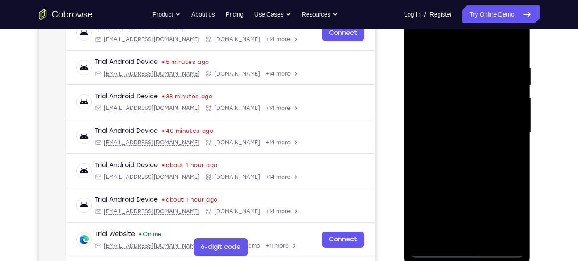
click at [439, 47] on div at bounding box center [467, 133] width 113 height 250
click at [458, 73] on div at bounding box center [467, 133] width 113 height 250
click at [426, 233] on div at bounding box center [467, 133] width 113 height 250
click at [486, 237] on div at bounding box center [467, 133] width 113 height 250
click at [423, 42] on div at bounding box center [467, 133] width 113 height 250
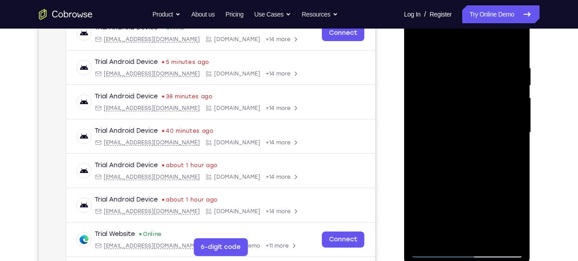
click at [423, 42] on div at bounding box center [467, 133] width 113 height 250
click at [422, 42] on div at bounding box center [467, 133] width 113 height 250
drag, startPoint x: 479, startPoint y: 63, endPoint x: 471, endPoint y: 169, distance: 106.7
click at [471, 169] on div at bounding box center [467, 133] width 113 height 250
click at [460, 64] on div at bounding box center [467, 133] width 113 height 250
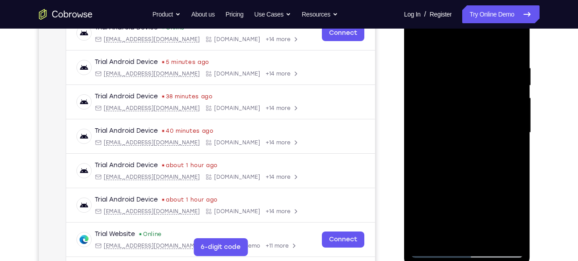
click at [513, 99] on div at bounding box center [467, 133] width 113 height 250
click at [514, 96] on div at bounding box center [467, 133] width 113 height 250
click at [511, 101] on div at bounding box center [467, 133] width 113 height 250
click at [511, 93] on div at bounding box center [467, 133] width 113 height 250
click at [511, 106] on div at bounding box center [467, 133] width 113 height 250
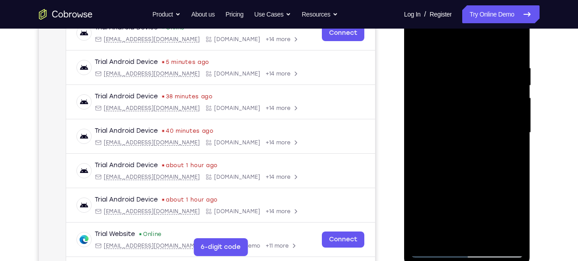
click at [510, 117] on div at bounding box center [467, 133] width 113 height 250
drag, startPoint x: 508, startPoint y: 97, endPoint x: 474, endPoint y: 96, distance: 34.0
click at [474, 96] on div at bounding box center [467, 133] width 113 height 250
drag, startPoint x: 513, startPoint y: 92, endPoint x: 486, endPoint y: 96, distance: 26.6
click at [486, 96] on div at bounding box center [467, 133] width 113 height 250
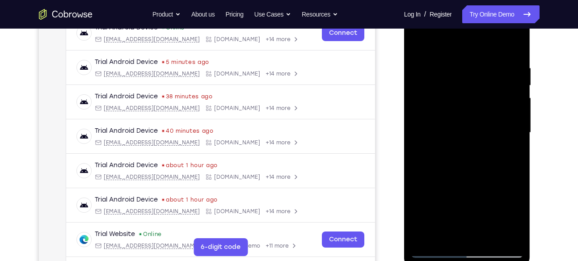
drag, startPoint x: 497, startPoint y: 121, endPoint x: 463, endPoint y: 122, distance: 33.5
click at [463, 122] on div at bounding box center [467, 133] width 113 height 250
click at [497, 101] on div at bounding box center [467, 133] width 113 height 250
drag, startPoint x: 510, startPoint y: 173, endPoint x: 453, endPoint y: 172, distance: 57.7
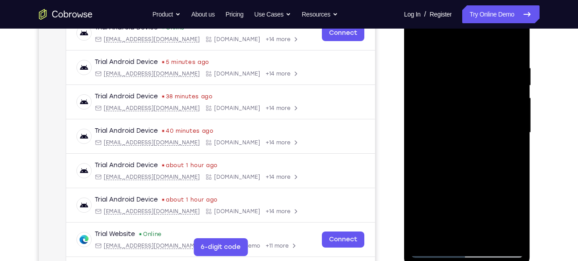
click at [453, 172] on div at bounding box center [467, 133] width 113 height 250
click at [516, 72] on div at bounding box center [467, 133] width 113 height 250
click at [515, 44] on div at bounding box center [467, 133] width 113 height 250
click at [490, 238] on div at bounding box center [467, 133] width 113 height 250
click at [424, 43] on div at bounding box center [467, 133] width 113 height 250
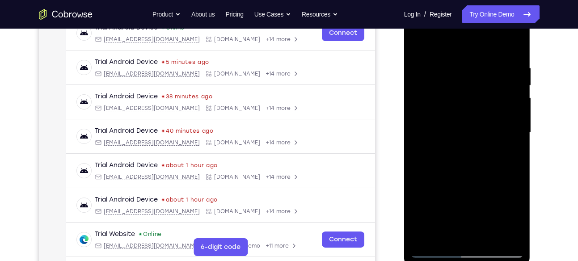
drag, startPoint x: 453, startPoint y: 217, endPoint x: 462, endPoint y: 108, distance: 109.4
click at [462, 108] on div at bounding box center [467, 133] width 113 height 250
click at [418, 141] on div at bounding box center [467, 133] width 113 height 250
drag, startPoint x: 497, startPoint y: 232, endPoint x: 486, endPoint y: 121, distance: 111.9
click at [486, 121] on div at bounding box center [467, 133] width 113 height 250
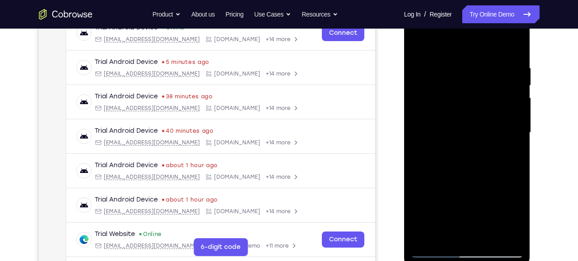
drag, startPoint x: 480, startPoint y: 212, endPoint x: 468, endPoint y: 139, distance: 74.0
click at [468, 139] on div at bounding box center [467, 133] width 113 height 250
drag, startPoint x: 468, startPoint y: 190, endPoint x: 467, endPoint y: 89, distance: 101.0
click at [467, 89] on div at bounding box center [467, 133] width 113 height 250
drag, startPoint x: 467, startPoint y: 197, endPoint x: 462, endPoint y: 101, distance: 95.8
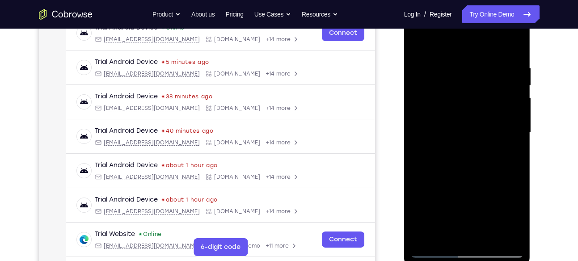
click at [462, 101] on div at bounding box center [467, 133] width 113 height 250
drag, startPoint x: 486, startPoint y: 211, endPoint x: 482, endPoint y: 135, distance: 76.5
click at [482, 135] on div at bounding box center [467, 133] width 113 height 250
drag, startPoint x: 470, startPoint y: 198, endPoint x: 470, endPoint y: 72, distance: 126.5
click at [470, 72] on div at bounding box center [467, 133] width 113 height 250
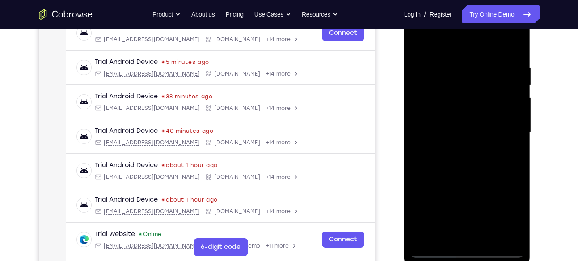
drag, startPoint x: 481, startPoint y: 205, endPoint x: 472, endPoint y: 116, distance: 89.9
click at [472, 116] on div at bounding box center [467, 133] width 113 height 250
drag, startPoint x: 479, startPoint y: 193, endPoint x: 478, endPoint y: 96, distance: 97.0
click at [478, 96] on div at bounding box center [467, 133] width 113 height 250
drag, startPoint x: 474, startPoint y: 180, endPoint x: 476, endPoint y: 129, distance: 51.0
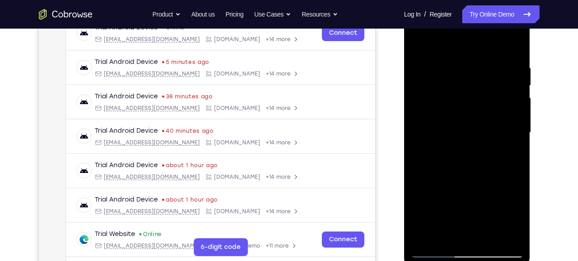
click at [476, 129] on div at bounding box center [467, 133] width 113 height 250
drag, startPoint x: 471, startPoint y: 212, endPoint x: 474, endPoint y: 77, distance: 134.6
click at [474, 77] on div at bounding box center [467, 133] width 113 height 250
drag, startPoint x: 475, startPoint y: 193, endPoint x: 470, endPoint y: 97, distance: 95.8
click at [470, 97] on div at bounding box center [467, 133] width 113 height 250
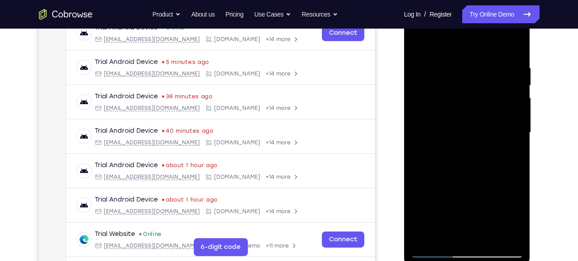
drag, startPoint x: 461, startPoint y: 210, endPoint x: 460, endPoint y: 122, distance: 87.6
click at [460, 122] on div at bounding box center [467, 133] width 113 height 250
drag, startPoint x: 470, startPoint y: 217, endPoint x: 446, endPoint y: 104, distance: 115.2
click at [446, 104] on div at bounding box center [467, 133] width 113 height 250
drag, startPoint x: 451, startPoint y: 196, endPoint x: 448, endPoint y: 96, distance: 100.6
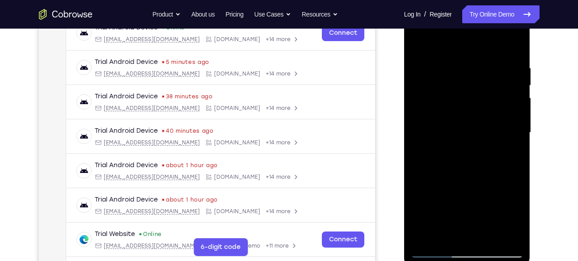
click at [448, 96] on div at bounding box center [467, 133] width 113 height 250
drag, startPoint x: 454, startPoint y: 188, endPoint x: 454, endPoint y: 98, distance: 89.8
click at [454, 98] on div at bounding box center [467, 133] width 113 height 250
click at [445, 243] on div at bounding box center [467, 133] width 113 height 250
click at [450, 44] on div at bounding box center [467, 133] width 113 height 250
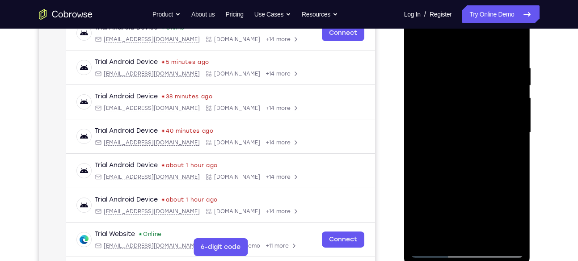
click at [454, 72] on div at bounding box center [467, 133] width 113 height 250
click at [447, 237] on div at bounding box center [467, 133] width 113 height 250
click at [429, 44] on div at bounding box center [467, 133] width 113 height 250
click at [448, 108] on div at bounding box center [467, 133] width 113 height 250
drag, startPoint x: 452, startPoint y: 82, endPoint x: 459, endPoint y: 142, distance: 60.7
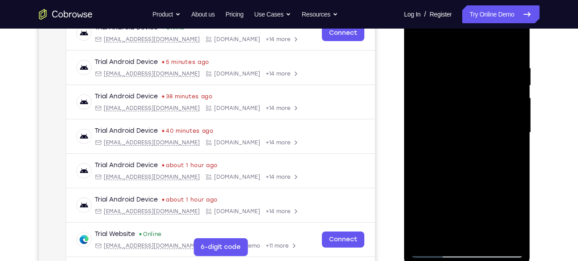
click at [459, 142] on div at bounding box center [467, 133] width 113 height 250
click at [445, 239] on div at bounding box center [467, 133] width 113 height 250
click at [445, 43] on div at bounding box center [467, 133] width 113 height 250
click at [447, 88] on div at bounding box center [467, 133] width 113 height 250
drag, startPoint x: 459, startPoint y: 206, endPoint x: 461, endPoint y: 119, distance: 86.7
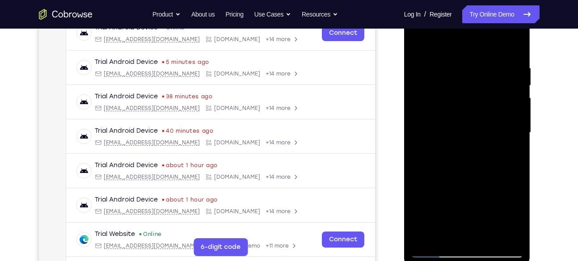
click at [461, 119] on div at bounding box center [467, 133] width 113 height 250
drag, startPoint x: 425, startPoint y: 199, endPoint x: 428, endPoint y: 167, distance: 32.3
click at [428, 167] on div at bounding box center [467, 133] width 113 height 250
click at [428, 152] on div at bounding box center [467, 133] width 113 height 250
click at [417, 42] on div at bounding box center [467, 133] width 113 height 250
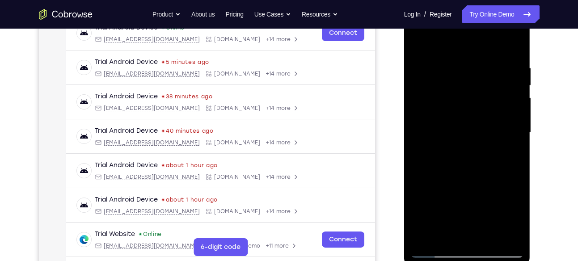
click at [425, 240] on div at bounding box center [467, 133] width 113 height 250
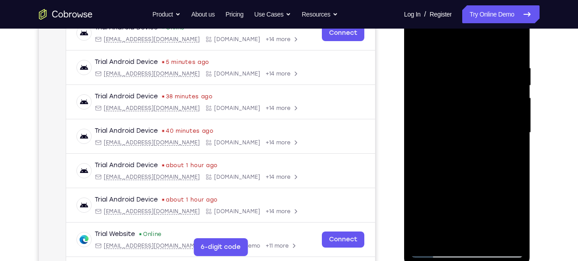
drag, startPoint x: 484, startPoint y: 66, endPoint x: 475, endPoint y: 181, distance: 115.2
click at [475, 181] on div at bounding box center [467, 133] width 113 height 250
click at [455, 67] on div at bounding box center [467, 133] width 113 height 250
click at [512, 80] on div at bounding box center [467, 133] width 113 height 250
click at [518, 94] on div at bounding box center [467, 133] width 113 height 250
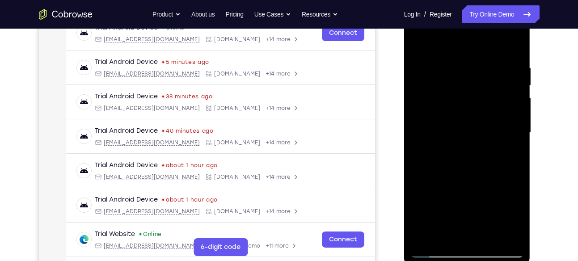
click at [518, 94] on div at bounding box center [467, 133] width 113 height 250
drag, startPoint x: 517, startPoint y: 118, endPoint x: 480, endPoint y: 114, distance: 37.7
click at [480, 114] on div at bounding box center [467, 133] width 113 height 250
click at [502, 89] on div at bounding box center [467, 133] width 113 height 250
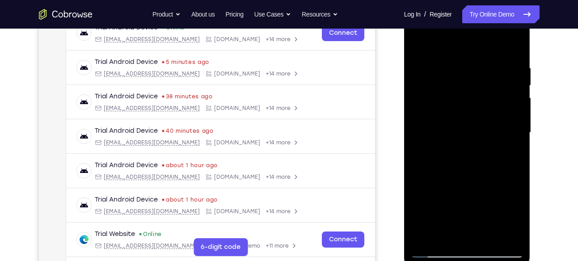
click at [502, 89] on div at bounding box center [467, 133] width 113 height 250
drag, startPoint x: 505, startPoint y: 95, endPoint x: 460, endPoint y: 98, distance: 45.3
click at [460, 98] on div at bounding box center [467, 133] width 113 height 250
drag, startPoint x: 483, startPoint y: 99, endPoint x: 449, endPoint y: 105, distance: 34.5
click at [449, 105] on div at bounding box center [467, 133] width 113 height 250
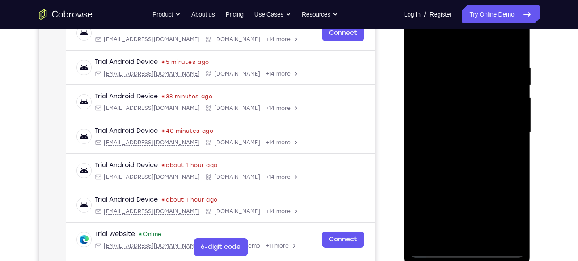
drag, startPoint x: 441, startPoint y: 114, endPoint x: 515, endPoint y: 114, distance: 73.7
click at [515, 114] on div at bounding box center [467, 133] width 113 height 250
drag, startPoint x: 416, startPoint y: 67, endPoint x: 474, endPoint y: 88, distance: 62.1
click at [474, 88] on div at bounding box center [467, 133] width 113 height 250
drag, startPoint x: 514, startPoint y: 93, endPoint x: 492, endPoint y: 94, distance: 21.5
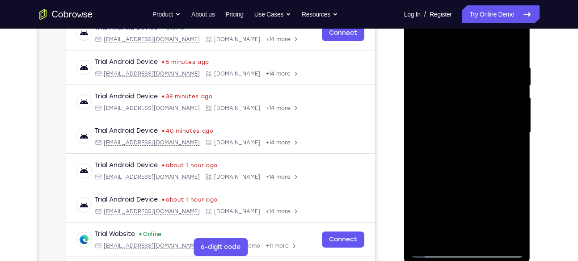
click at [492, 94] on div at bounding box center [467, 133] width 113 height 250
click at [515, 79] on div at bounding box center [467, 133] width 113 height 250
click at [512, 74] on div at bounding box center [467, 133] width 113 height 250
click at [513, 88] on div at bounding box center [467, 133] width 113 height 250
click at [509, 91] on div at bounding box center [467, 133] width 113 height 250
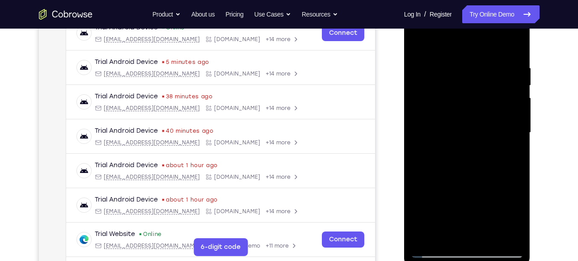
click at [509, 100] on div at bounding box center [467, 133] width 113 height 250
click at [513, 91] on div at bounding box center [467, 133] width 113 height 250
drag, startPoint x: 503, startPoint y: 103, endPoint x: 468, endPoint y: 105, distance: 34.9
click at [468, 105] on div at bounding box center [467, 133] width 113 height 250
drag, startPoint x: 501, startPoint y: 89, endPoint x: 467, endPoint y: 100, distance: 35.6
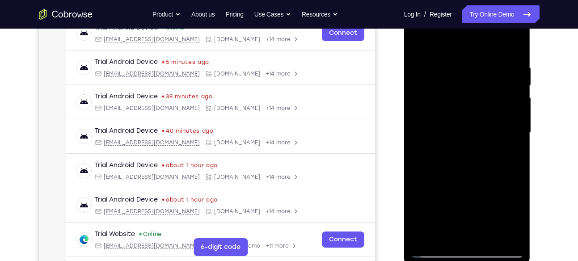
click at [467, 100] on div at bounding box center [467, 133] width 113 height 250
click at [514, 43] on div at bounding box center [467, 133] width 113 height 250
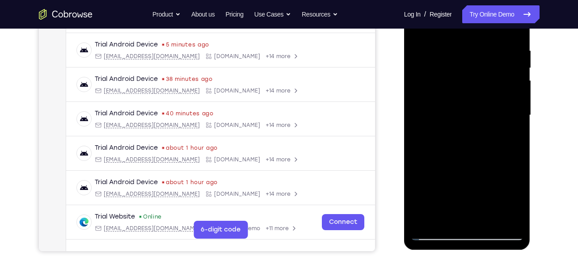
click at [486, 224] on div at bounding box center [467, 115] width 113 height 250
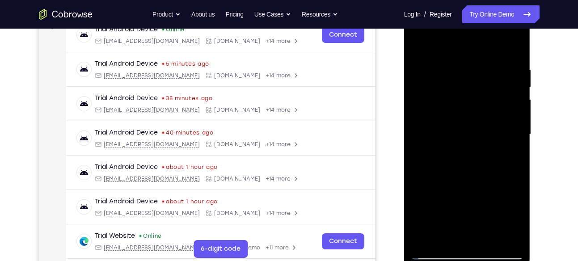
scroll to position [144, 0]
drag, startPoint x: 476, startPoint y: 101, endPoint x: 465, endPoint y: 218, distance: 116.7
click at [465, 218] on div at bounding box center [467, 135] width 113 height 250
click at [419, 46] on div at bounding box center [467, 135] width 113 height 250
